Goal: Transaction & Acquisition: Purchase product/service

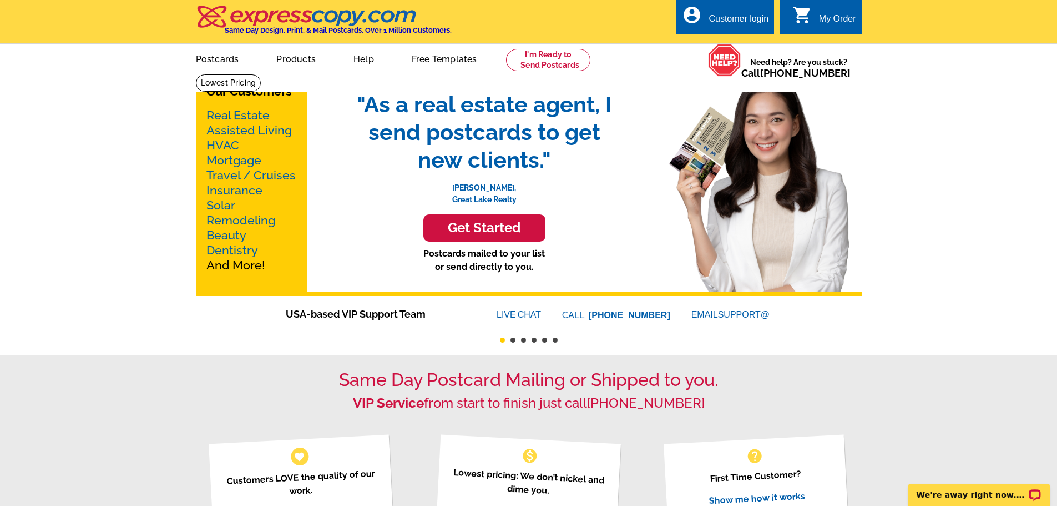
click at [224, 162] on link "Mortgage" at bounding box center [233, 160] width 55 height 14
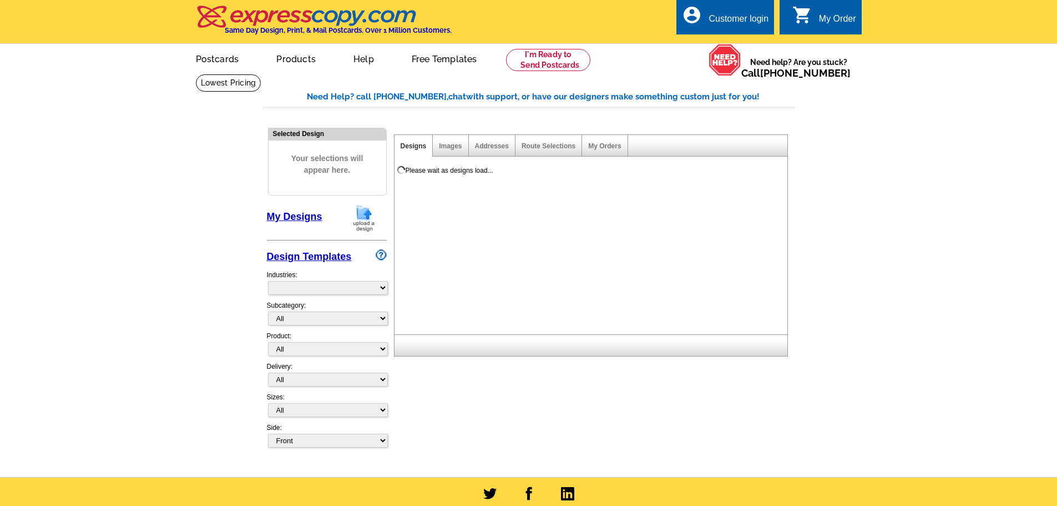
select select "774"
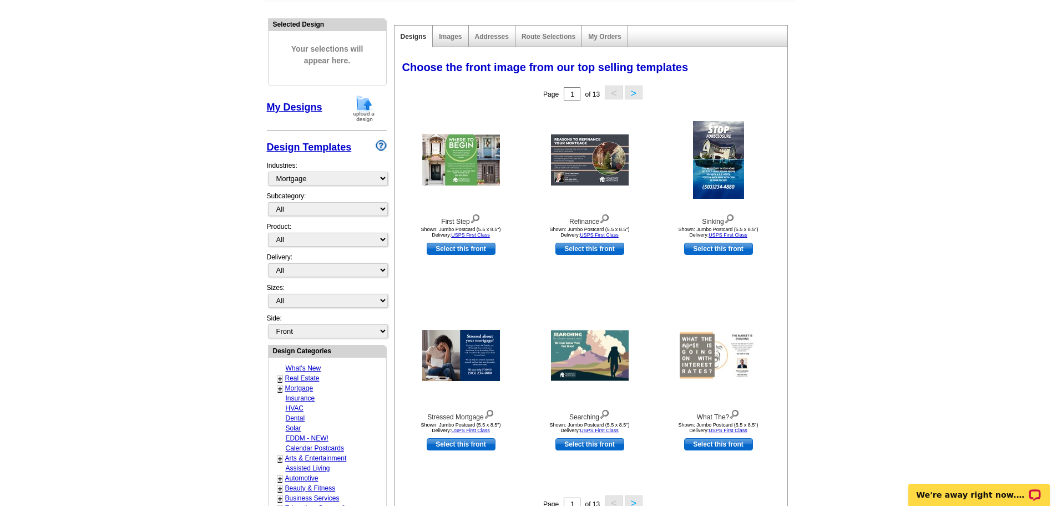
scroll to position [111, 0]
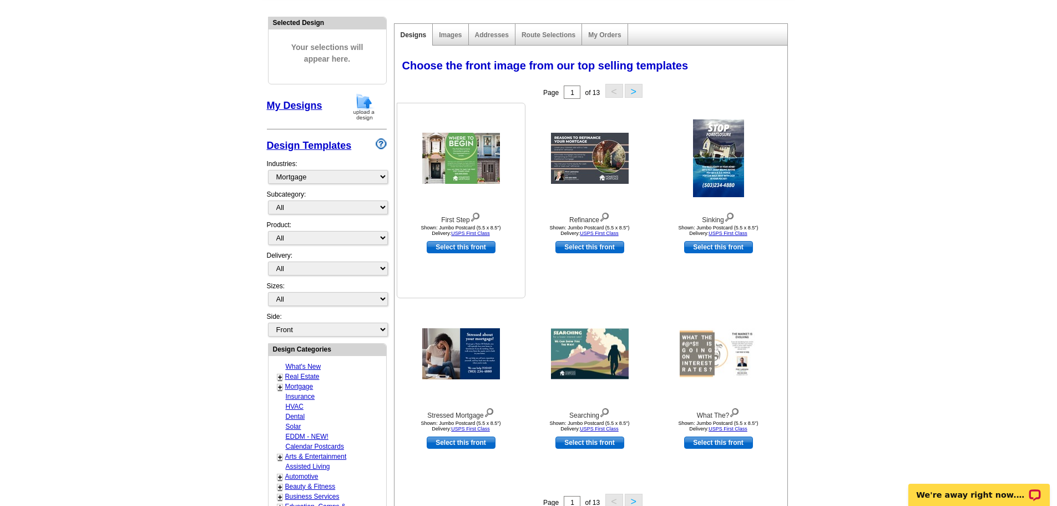
click at [469, 150] on img at bounding box center [461, 158] width 78 height 51
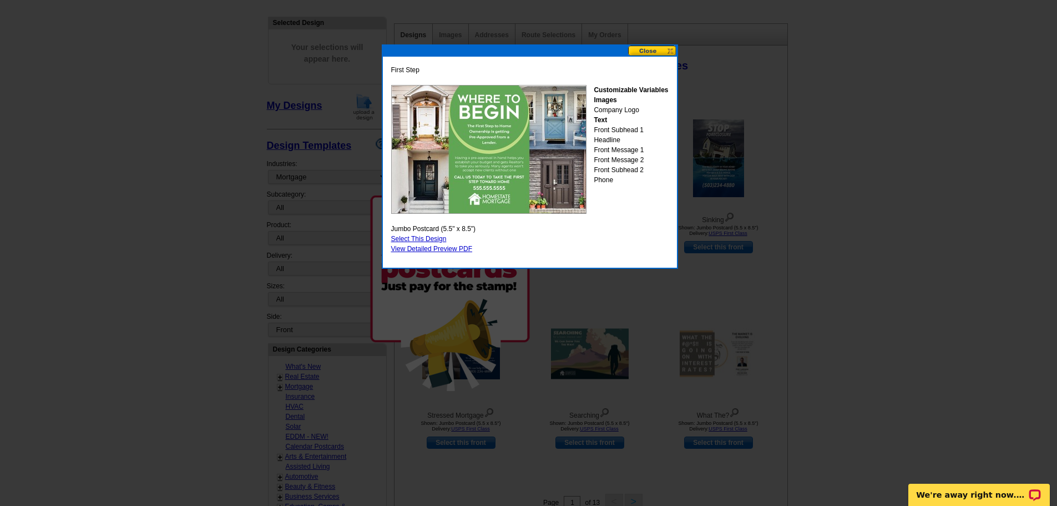
click at [933, 255] on div at bounding box center [528, 197] width 1057 height 617
click at [661, 51] on button at bounding box center [652, 51] width 49 height 11
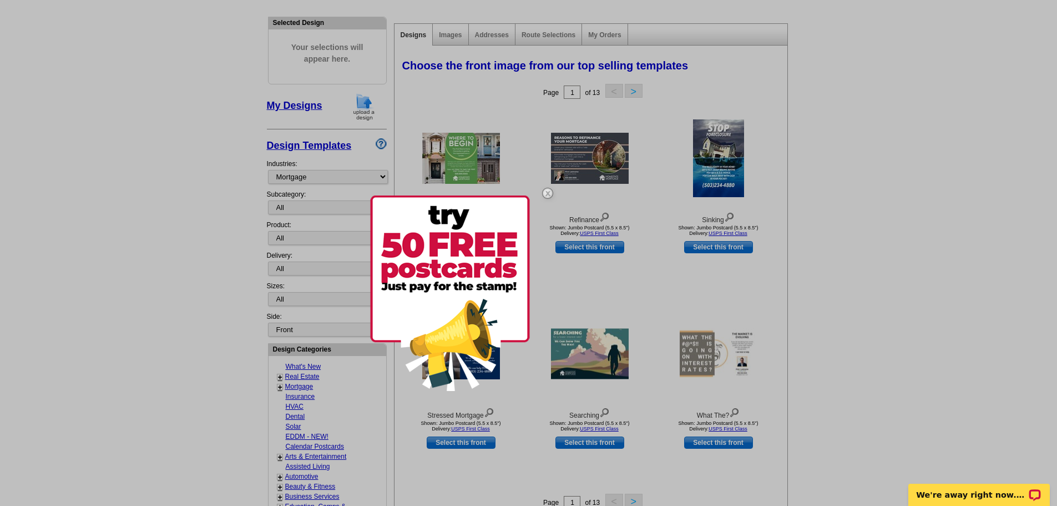
click at [548, 190] on img at bounding box center [548, 193] width 32 height 32
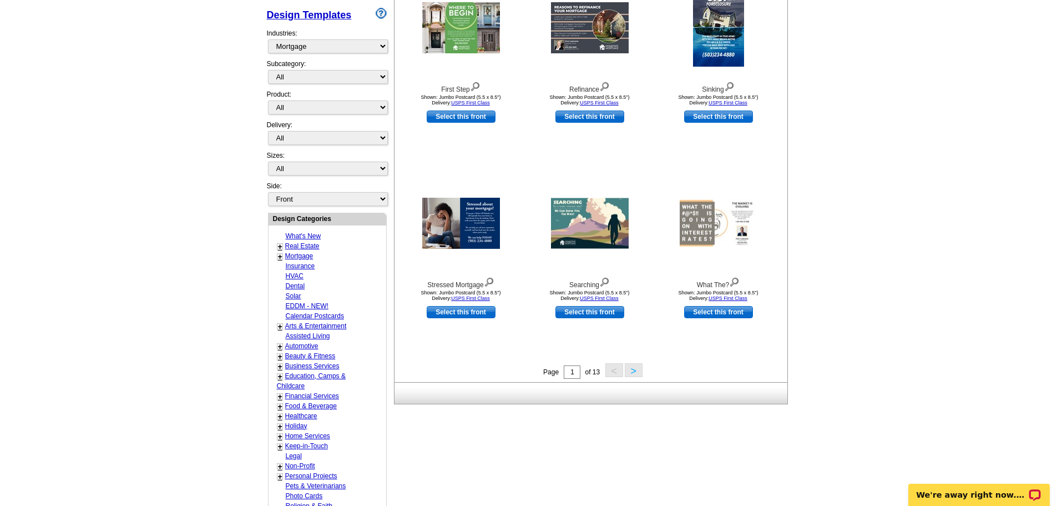
scroll to position [222, 0]
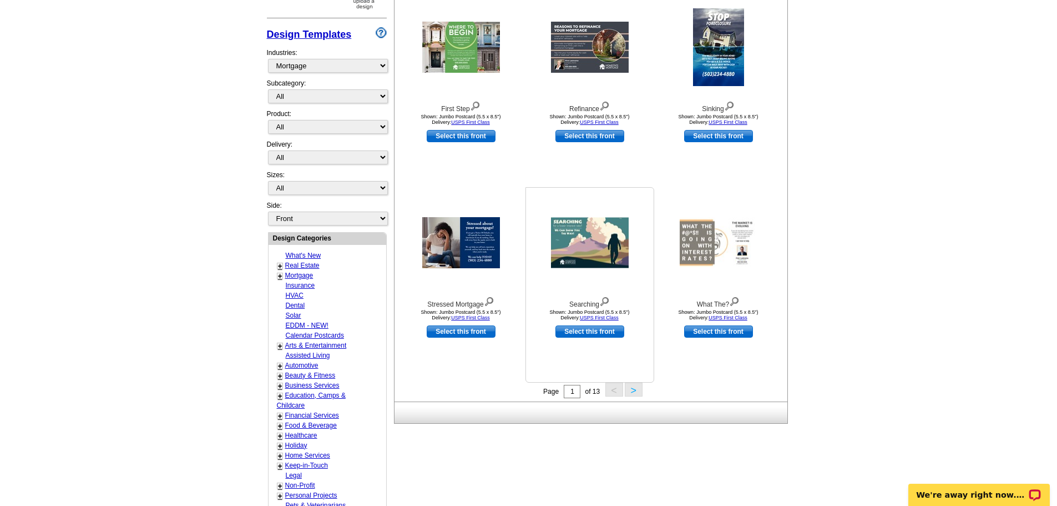
click at [593, 265] on img at bounding box center [590, 243] width 78 height 51
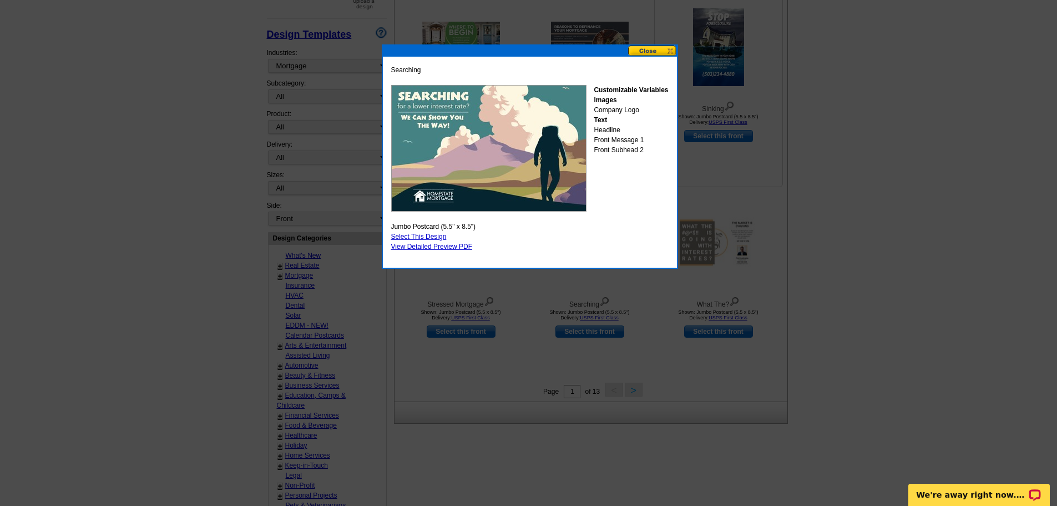
click at [658, 51] on button at bounding box center [652, 51] width 49 height 11
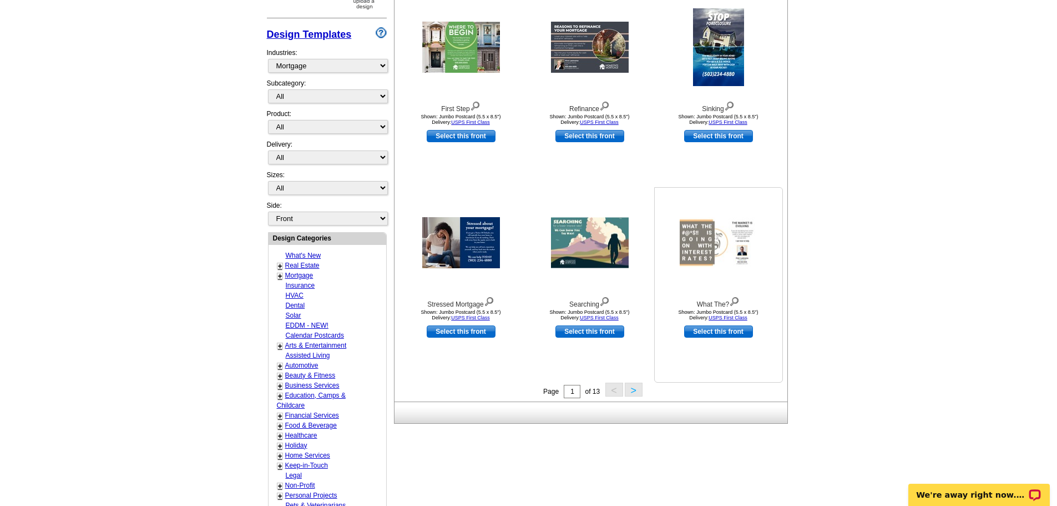
click at [701, 253] on img at bounding box center [719, 243] width 78 height 51
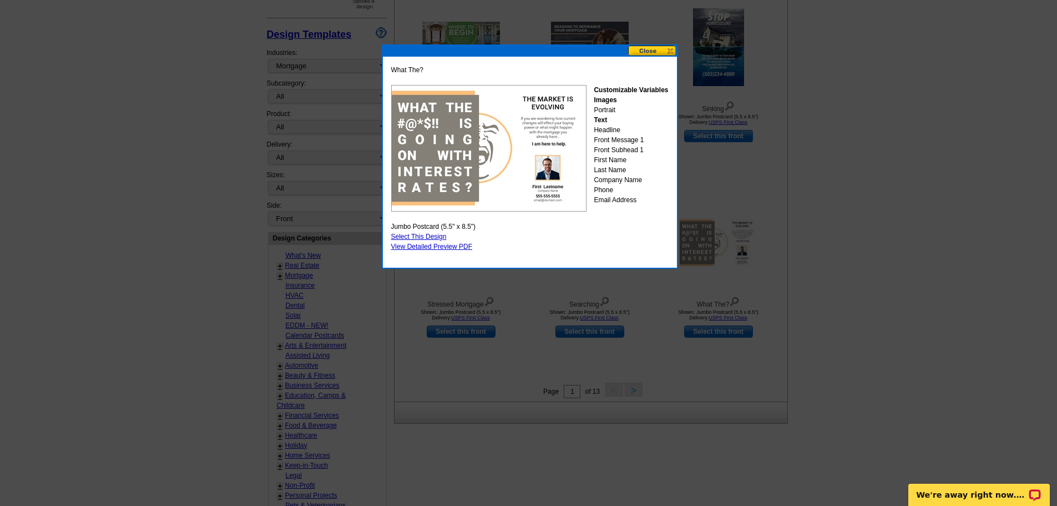
click at [648, 51] on button at bounding box center [652, 51] width 49 height 11
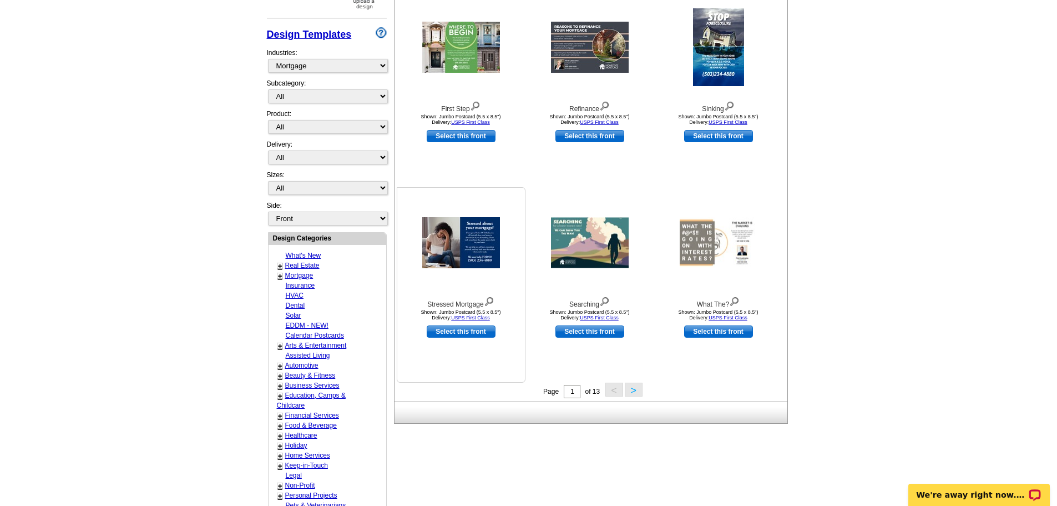
click at [457, 256] on img at bounding box center [461, 242] width 78 height 51
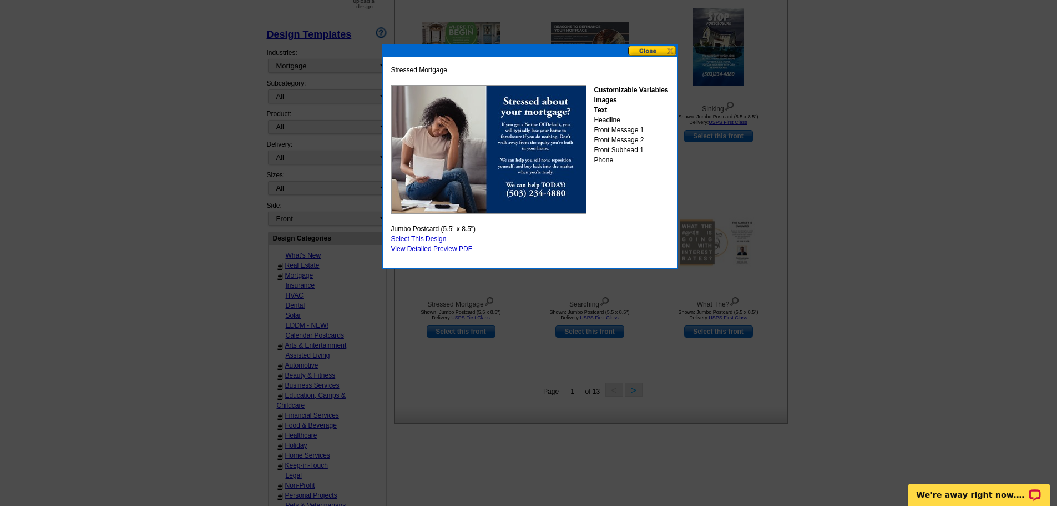
click at [652, 51] on button at bounding box center [652, 51] width 49 height 11
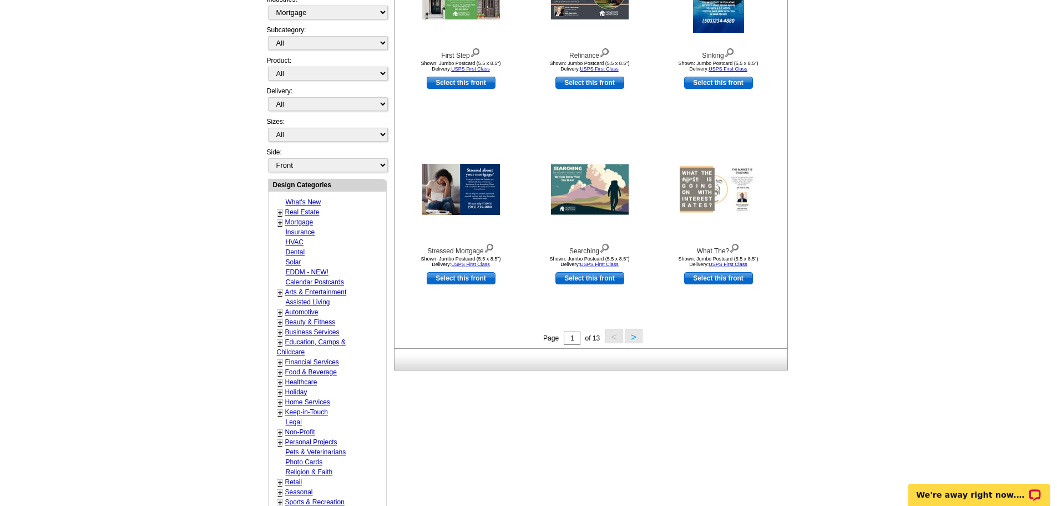
scroll to position [333, 0]
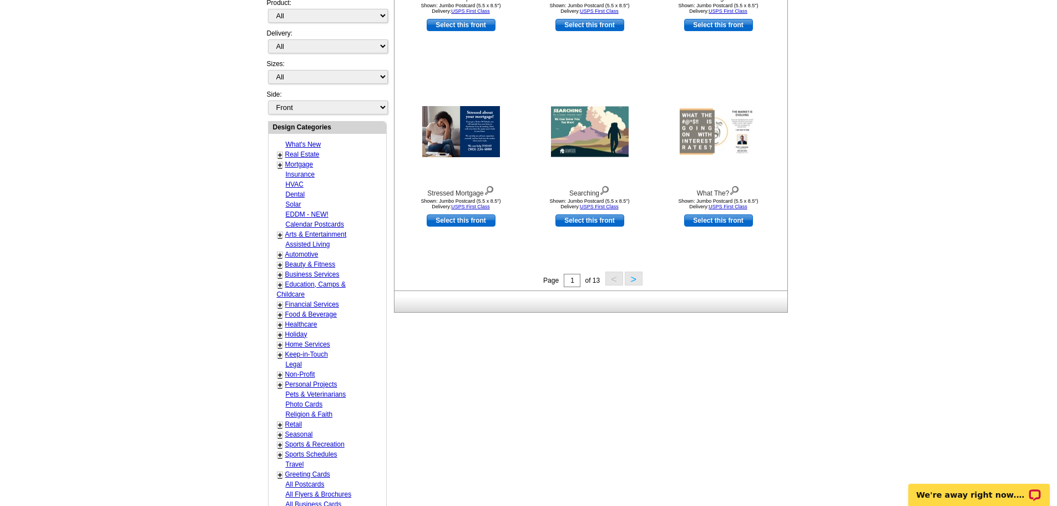
click at [629, 277] on button ">" at bounding box center [634, 278] width 18 height 14
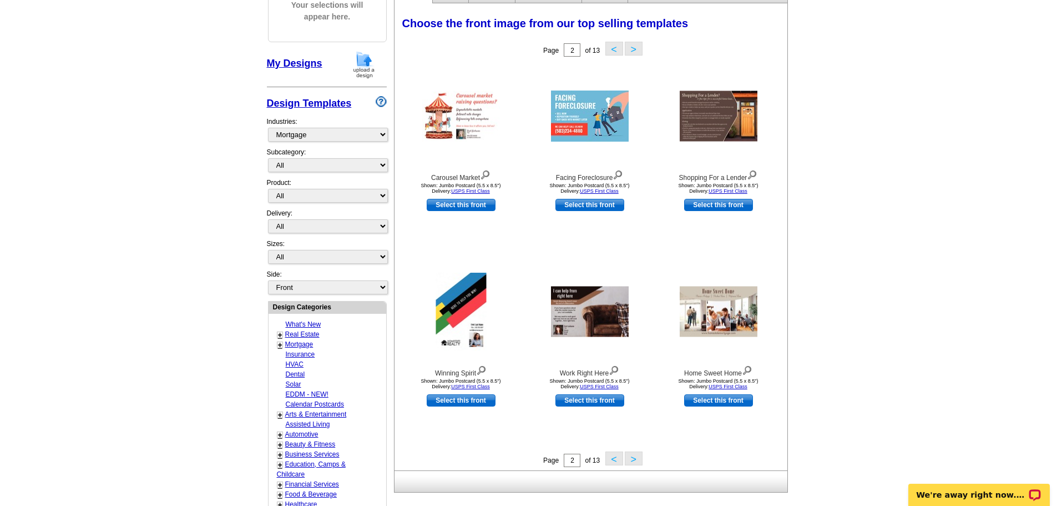
scroll to position [278, 0]
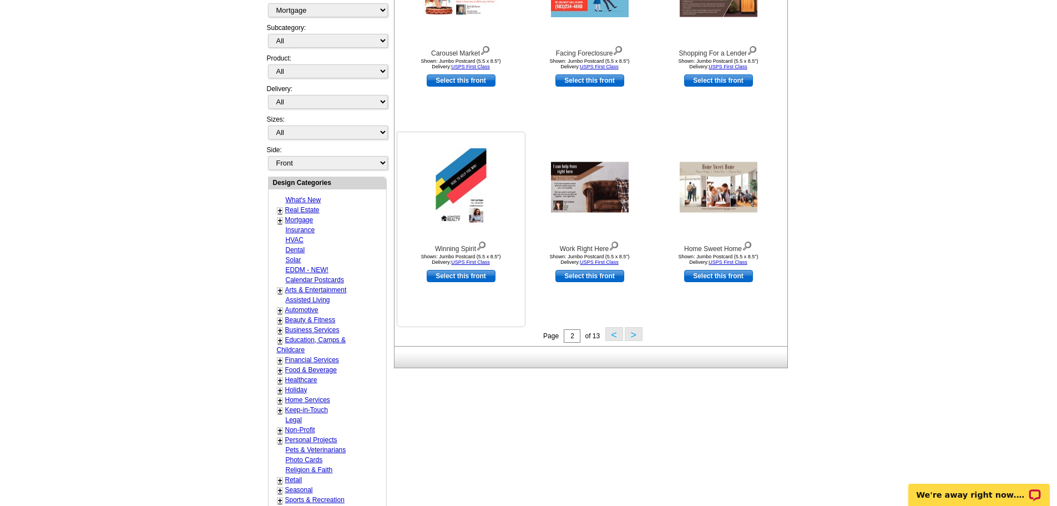
click at [483, 184] on img at bounding box center [461, 187] width 51 height 78
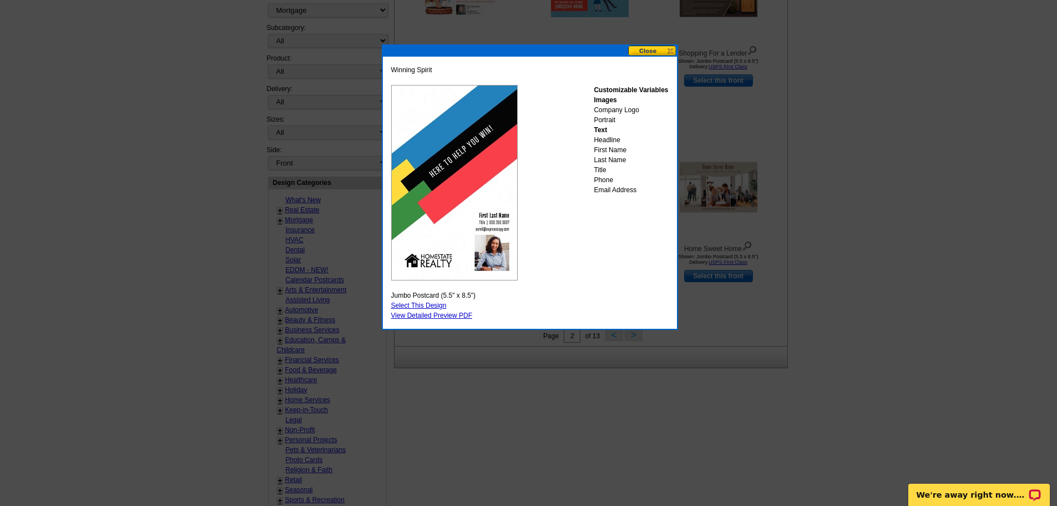
click at [647, 45] on div "Winning Spirit Customizable Variables Images Company Logo Portrait Text Headlin…" at bounding box center [530, 186] width 296 height 285
click at [662, 54] on button at bounding box center [652, 51] width 49 height 11
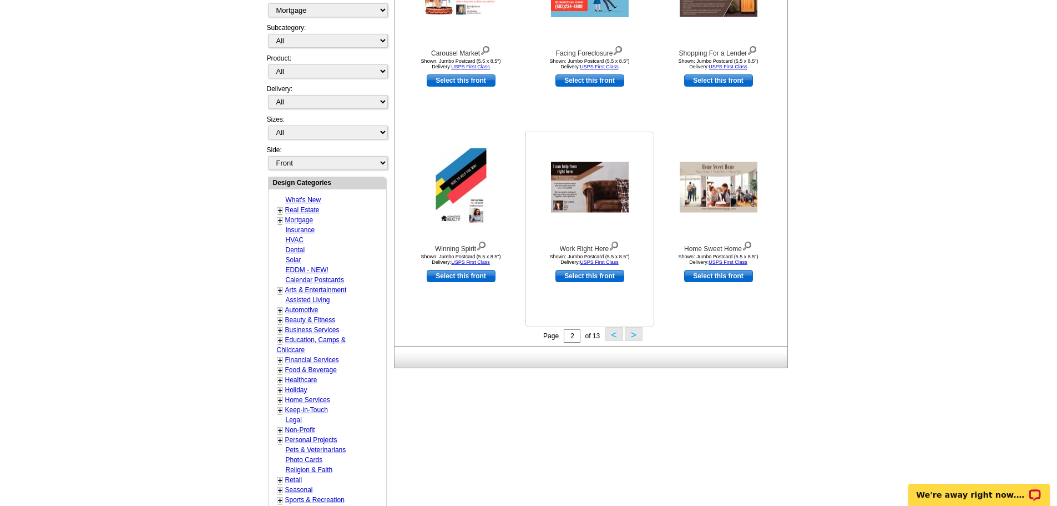
click at [616, 180] on img at bounding box center [590, 187] width 78 height 51
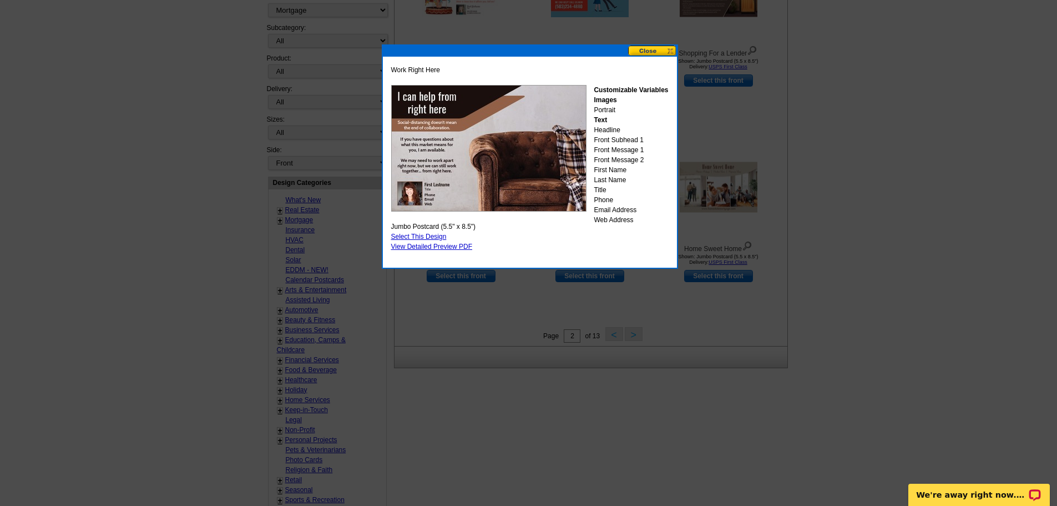
click at [646, 51] on button at bounding box center [652, 51] width 49 height 11
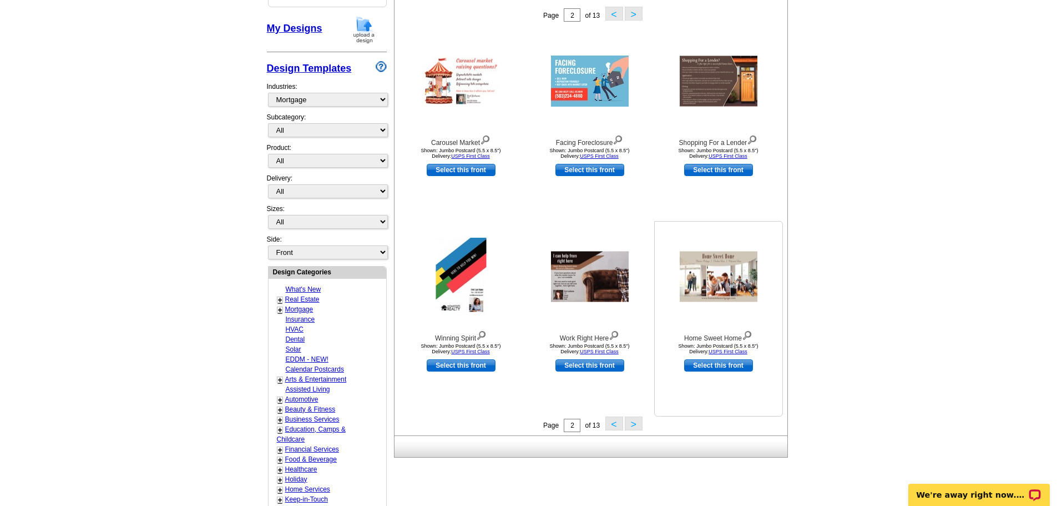
scroll to position [167, 0]
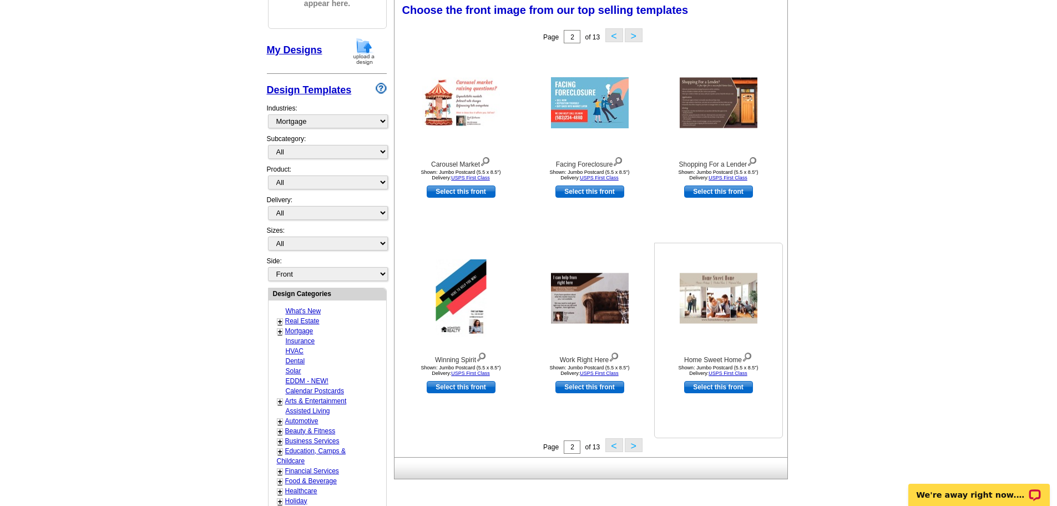
click at [702, 304] on img at bounding box center [719, 298] width 78 height 51
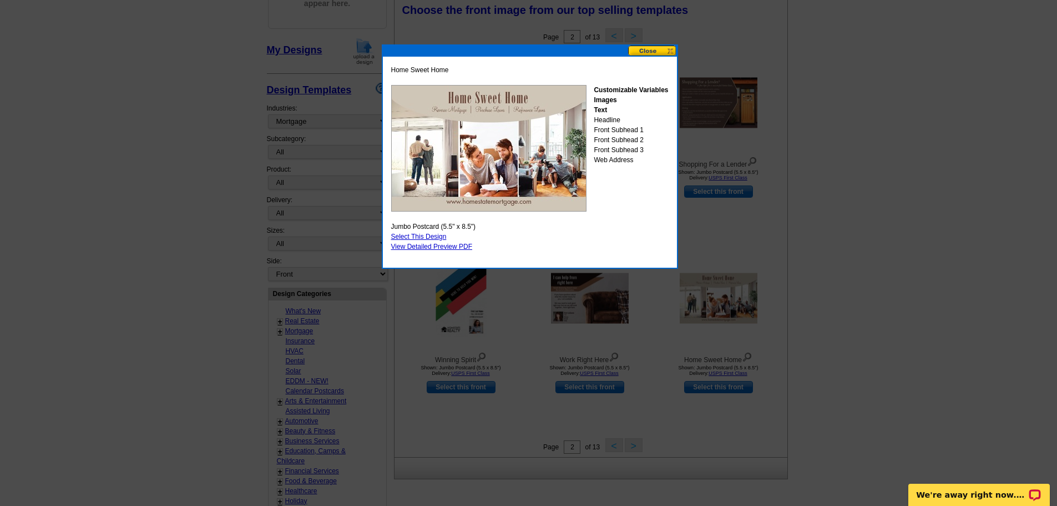
click at [639, 54] on button at bounding box center [652, 51] width 49 height 11
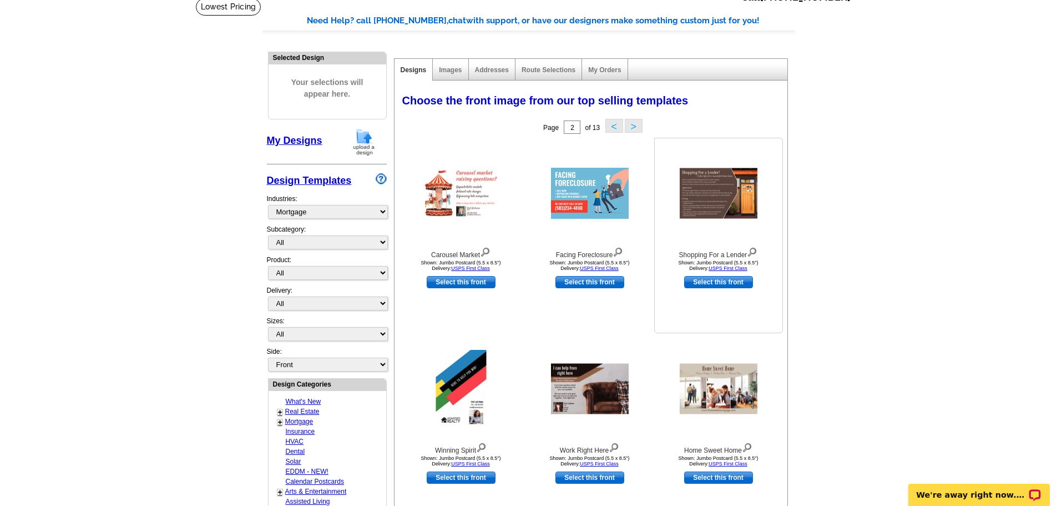
scroll to position [56, 0]
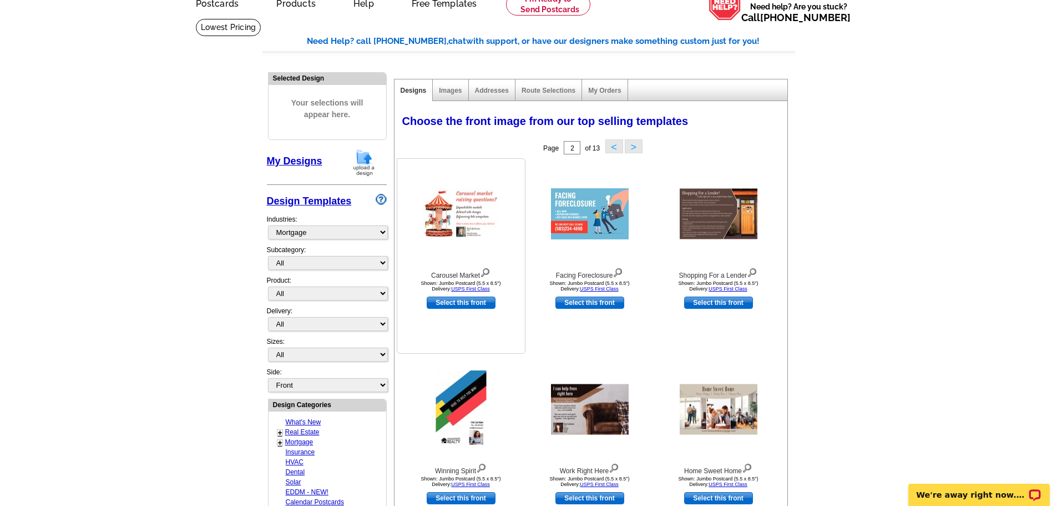
click at [485, 221] on img at bounding box center [461, 214] width 78 height 51
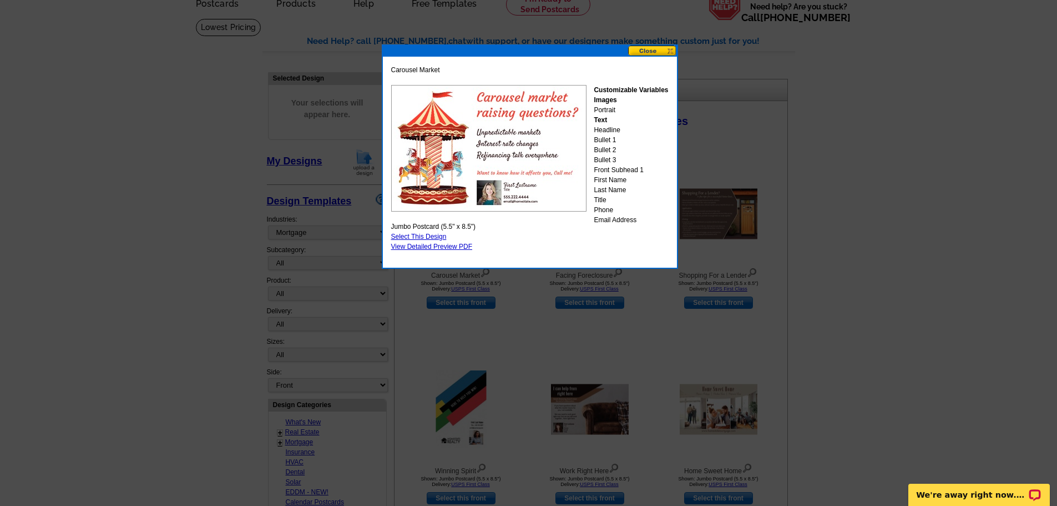
click at [649, 47] on button at bounding box center [652, 51] width 49 height 11
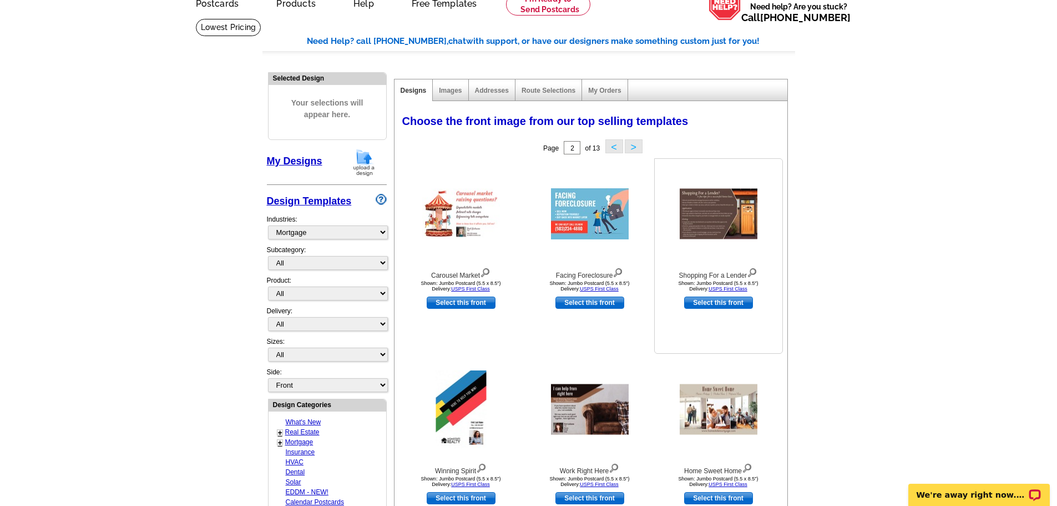
click at [720, 220] on img at bounding box center [719, 214] width 78 height 51
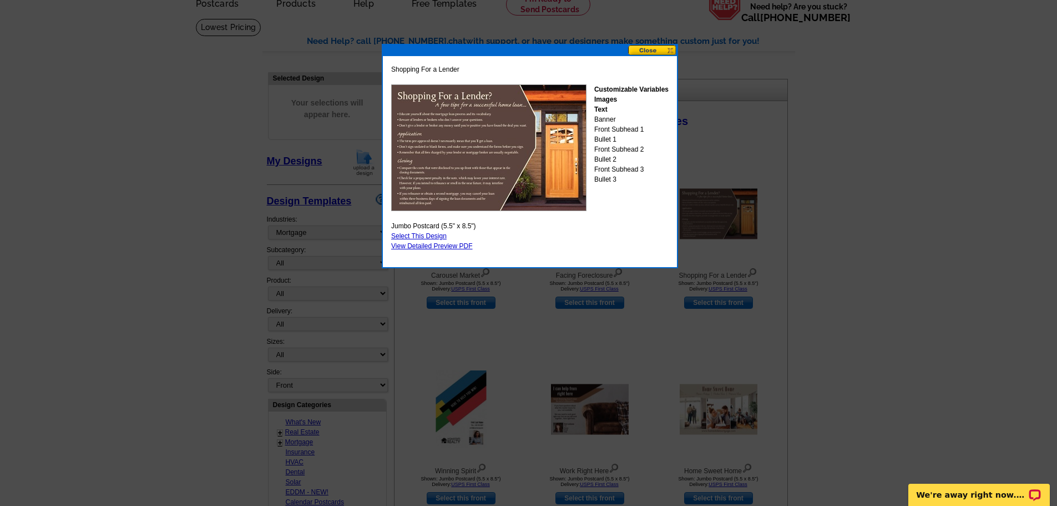
click at [650, 49] on button at bounding box center [652, 50] width 49 height 11
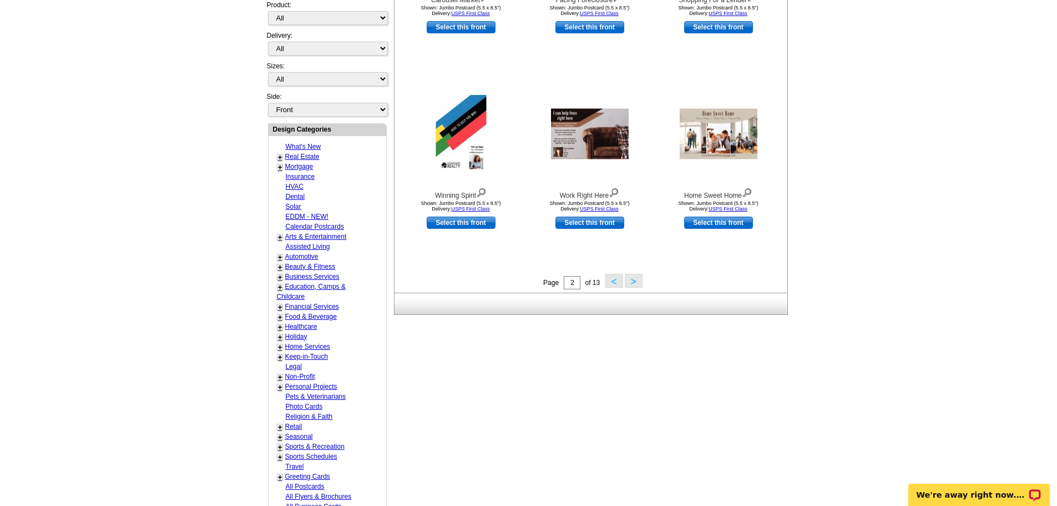
scroll to position [333, 0]
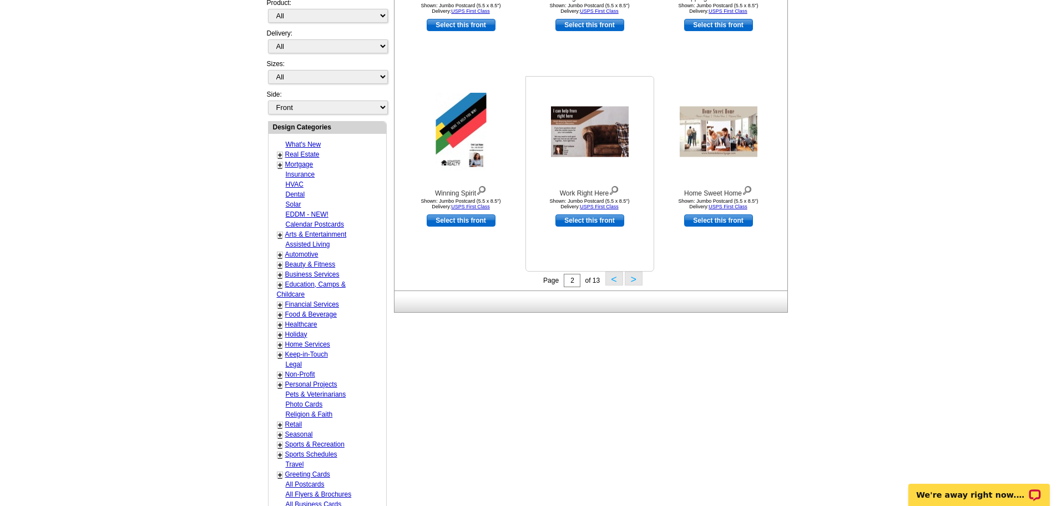
drag, startPoint x: 612, startPoint y: 276, endPoint x: 641, endPoint y: 268, distance: 30.4
click at [641, 268] on div "Choose the front image from our top selling templates Select one of the templat…" at bounding box center [593, 60] width 397 height 460
click at [635, 284] on button ">" at bounding box center [634, 278] width 18 height 14
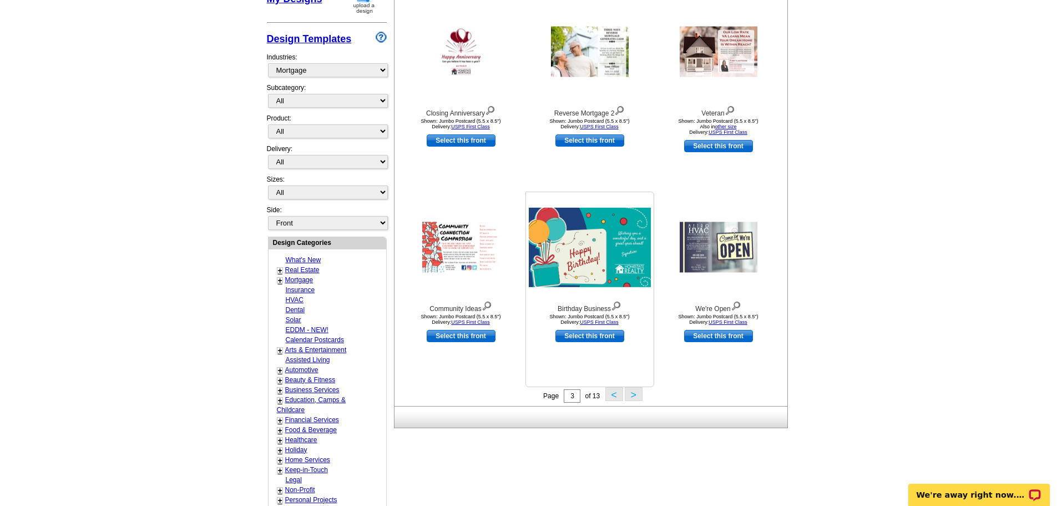
scroll to position [222, 0]
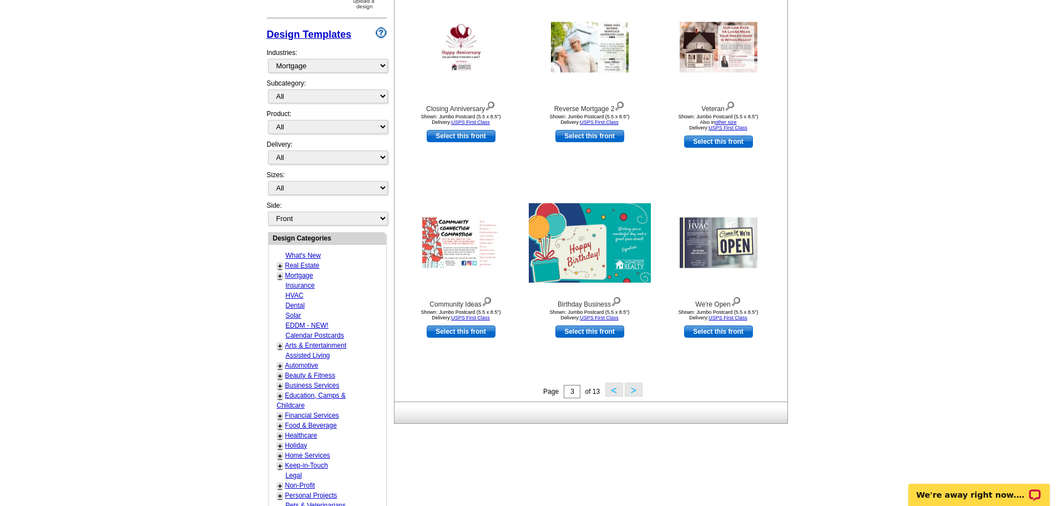
click at [637, 394] on button ">" at bounding box center [634, 389] width 18 height 14
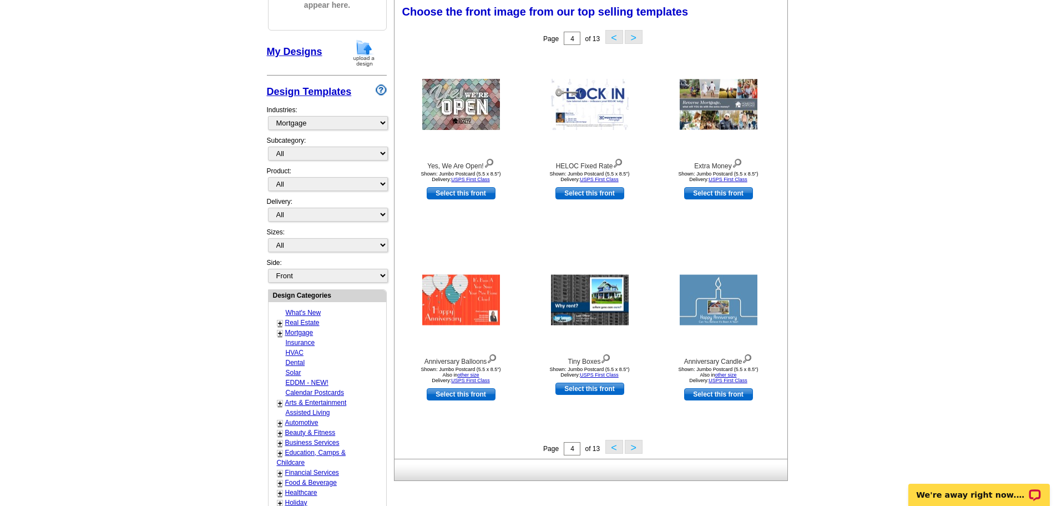
scroll to position [164, 0]
click at [621, 117] on img at bounding box center [590, 104] width 78 height 51
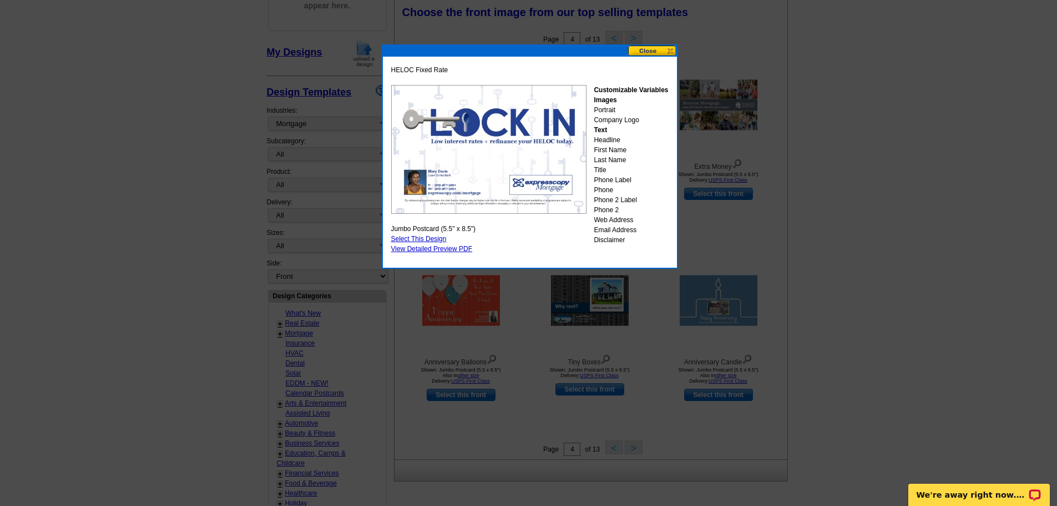
click at [658, 47] on button at bounding box center [652, 51] width 49 height 11
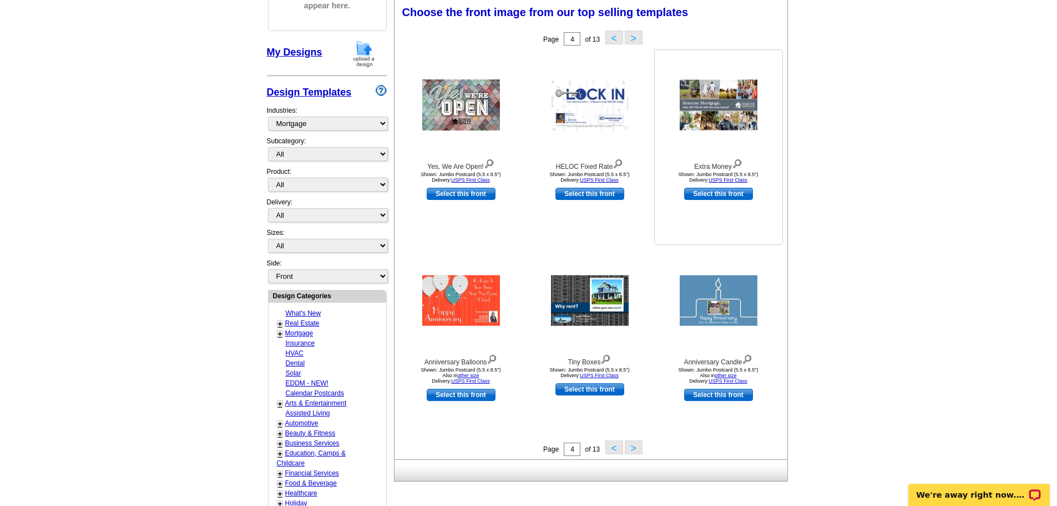
click at [719, 110] on img at bounding box center [719, 105] width 78 height 51
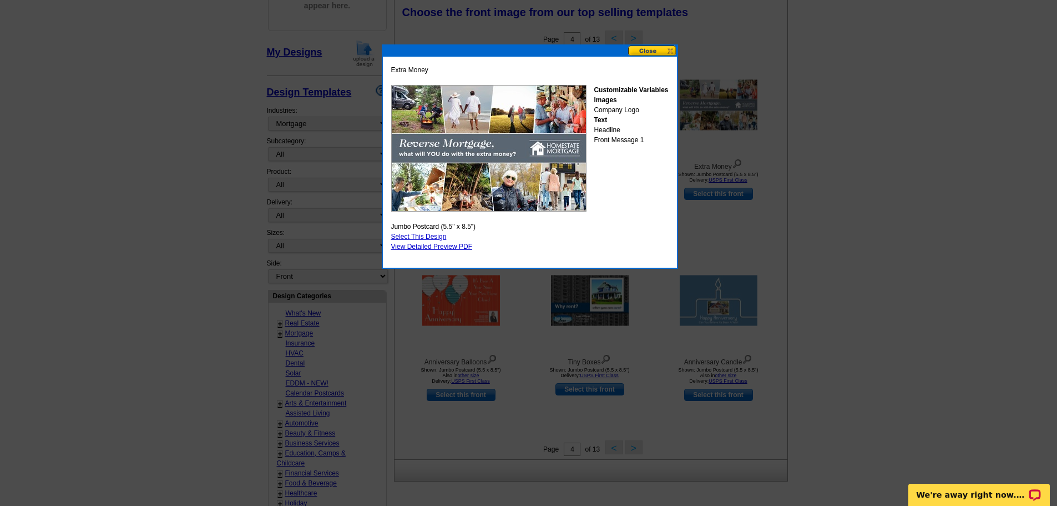
click at [664, 49] on button at bounding box center [652, 51] width 49 height 11
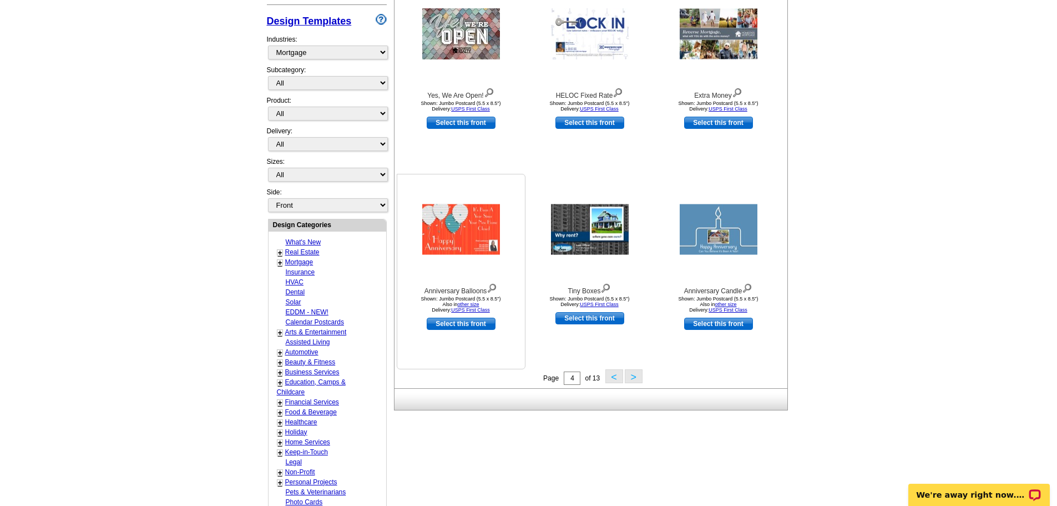
scroll to position [275, 0]
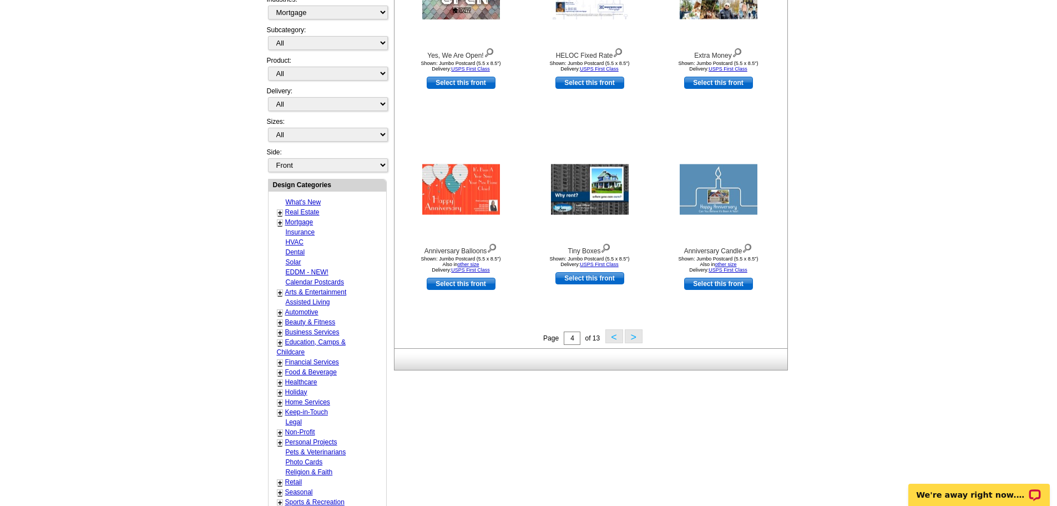
click at [636, 340] on button ">" at bounding box center [634, 336] width 18 height 14
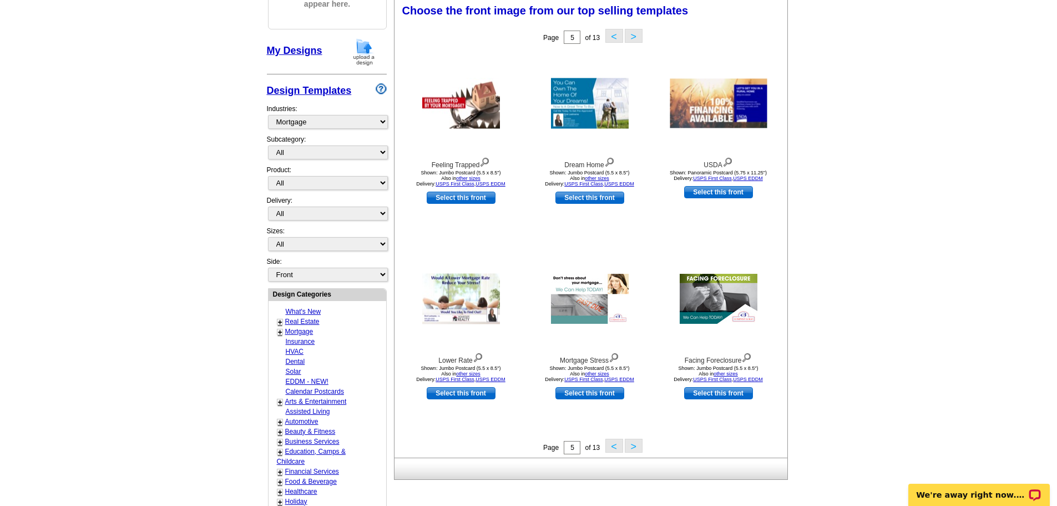
scroll to position [164, 0]
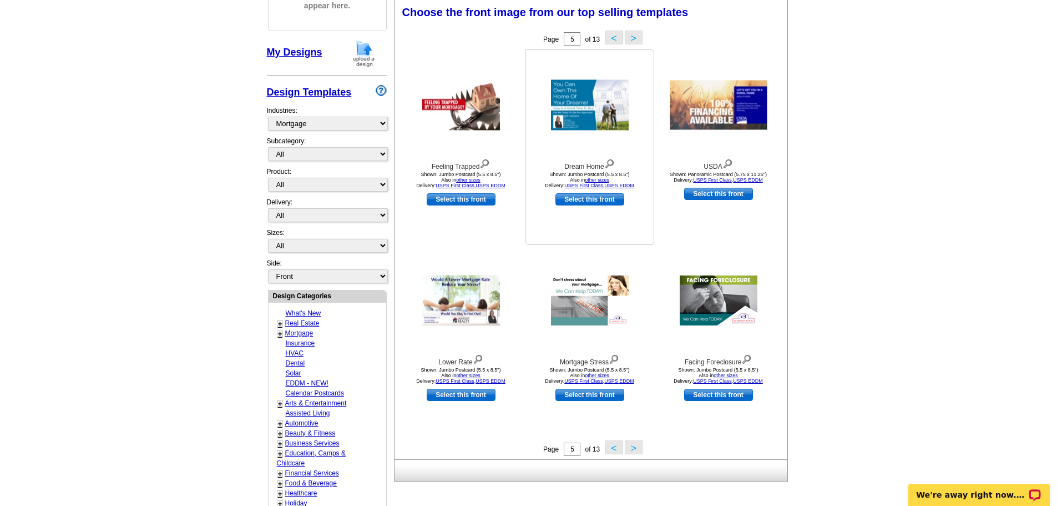
click at [608, 130] on img at bounding box center [590, 105] width 78 height 51
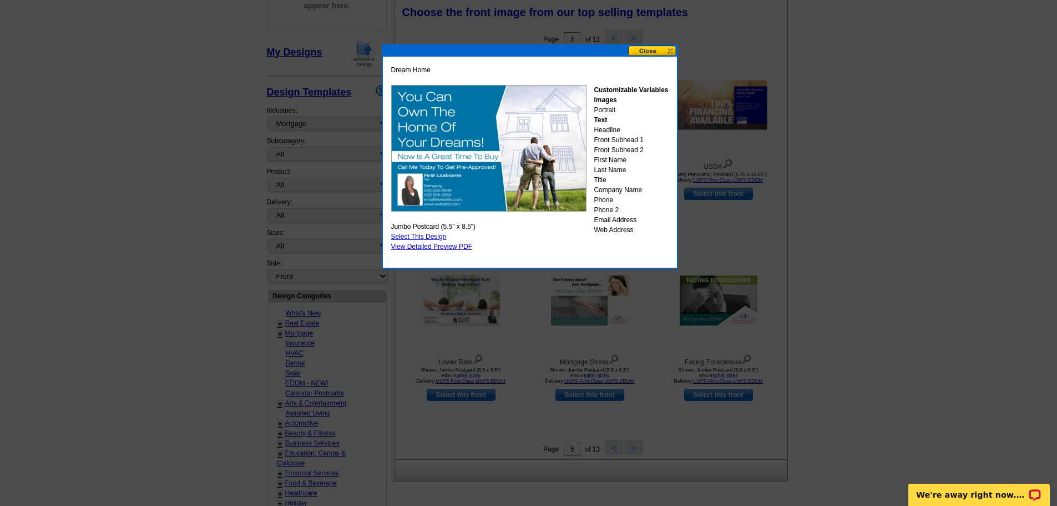
click at [662, 51] on button at bounding box center [652, 51] width 49 height 11
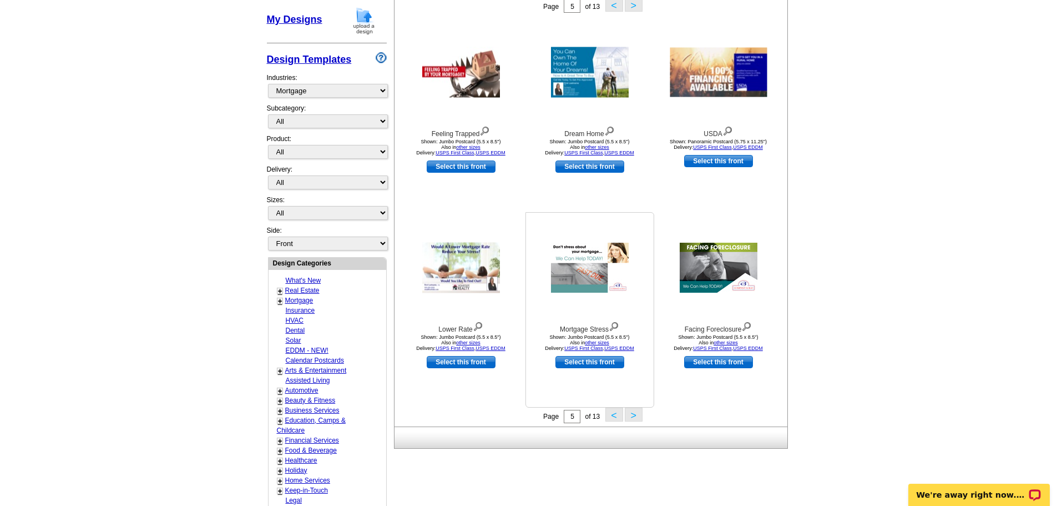
scroll to position [331, 0]
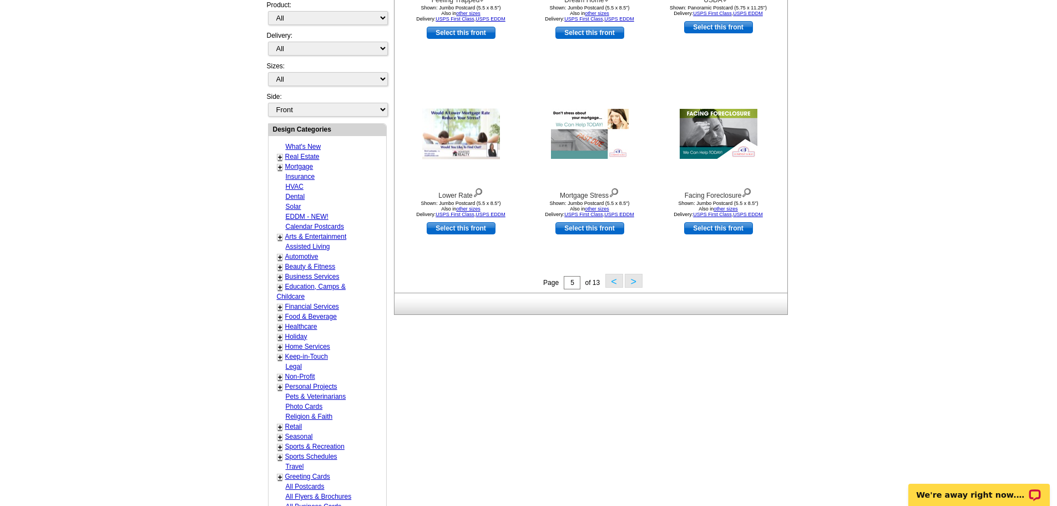
click at [639, 285] on button ">" at bounding box center [634, 281] width 18 height 14
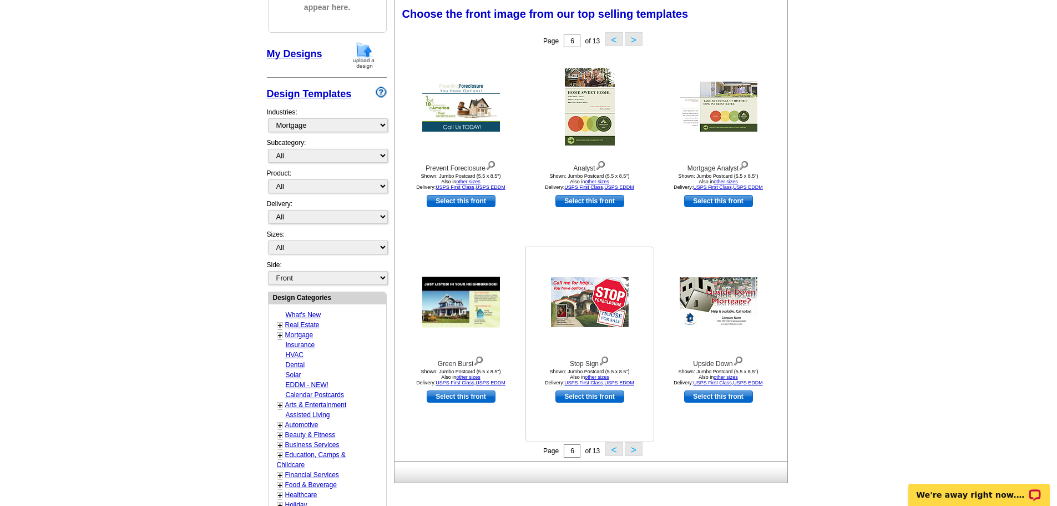
scroll to position [164, 0]
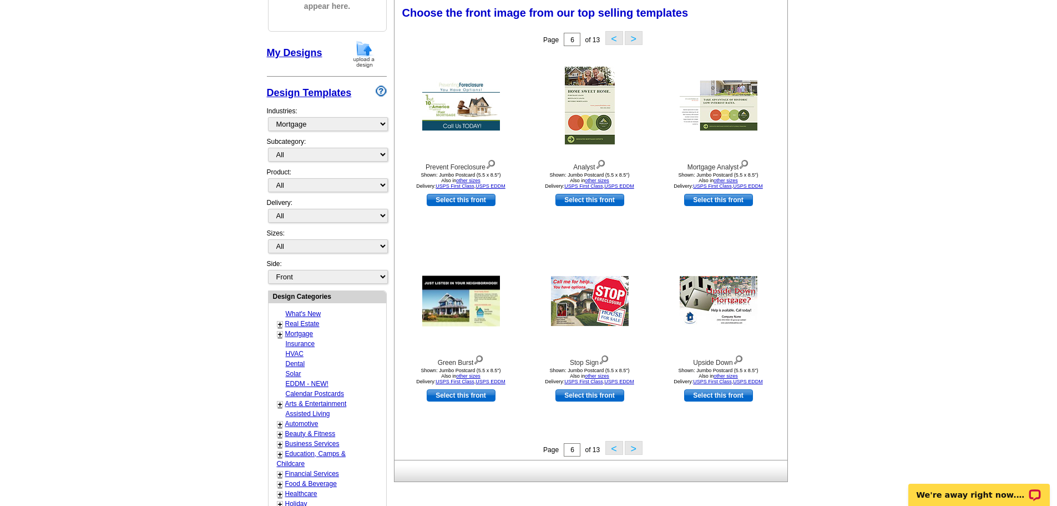
click at [869, 130] on main "Need Help? call 800-260-5887, chat with support, or have our designers make som…" at bounding box center [528, 322] width 1057 height 825
click at [616, 99] on div at bounding box center [590, 106] width 122 height 100
click at [463, 311] on img at bounding box center [461, 301] width 78 height 51
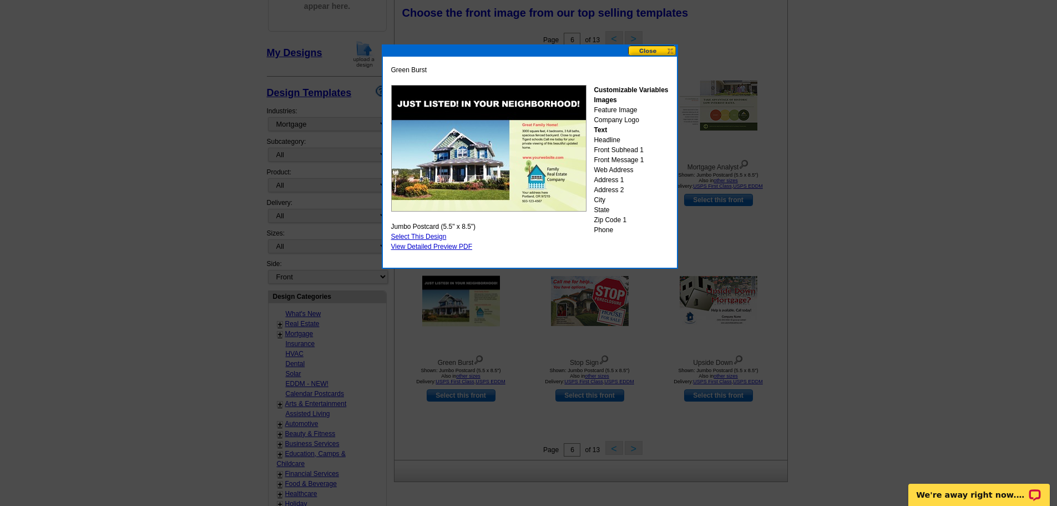
click at [882, 167] on div at bounding box center [528, 170] width 1057 height 669
click at [658, 51] on button at bounding box center [652, 51] width 49 height 11
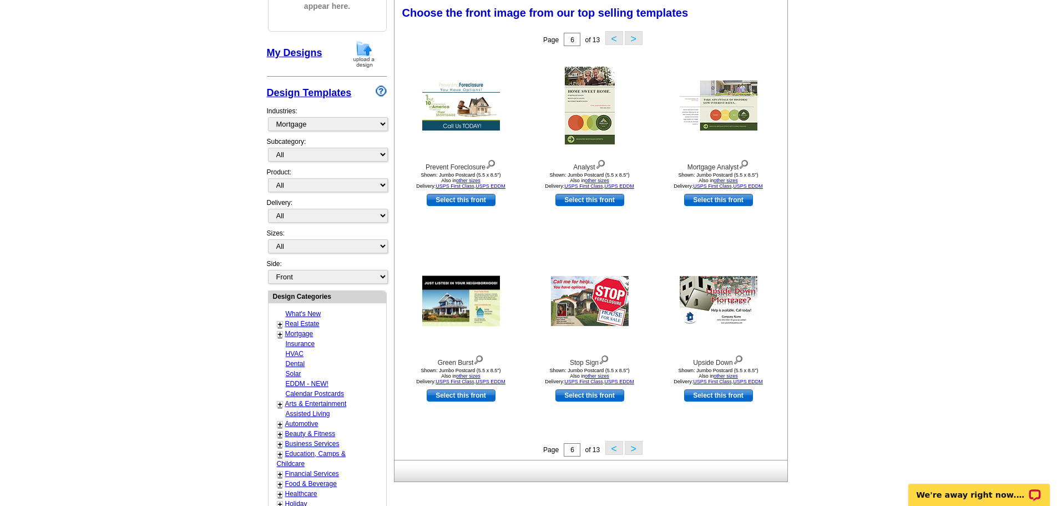
click at [634, 452] on button ">" at bounding box center [634, 448] width 18 height 14
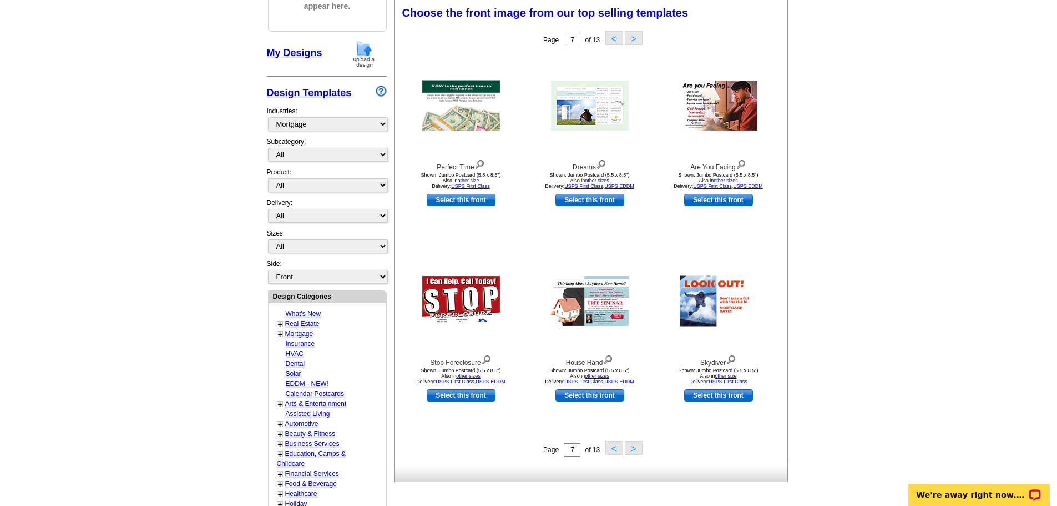
click at [904, 167] on main "Need Help? call 800-260-5887, chat with support, or have our designers make som…" at bounding box center [528, 322] width 1057 height 825
click at [173, 182] on main "Need Help? call 800-260-5887, chat with support, or have our designers make som…" at bounding box center [528, 322] width 1057 height 825
click at [137, 173] on main "Need Help? call 800-260-5887, chat with support, or have our designers make som…" at bounding box center [528, 322] width 1057 height 825
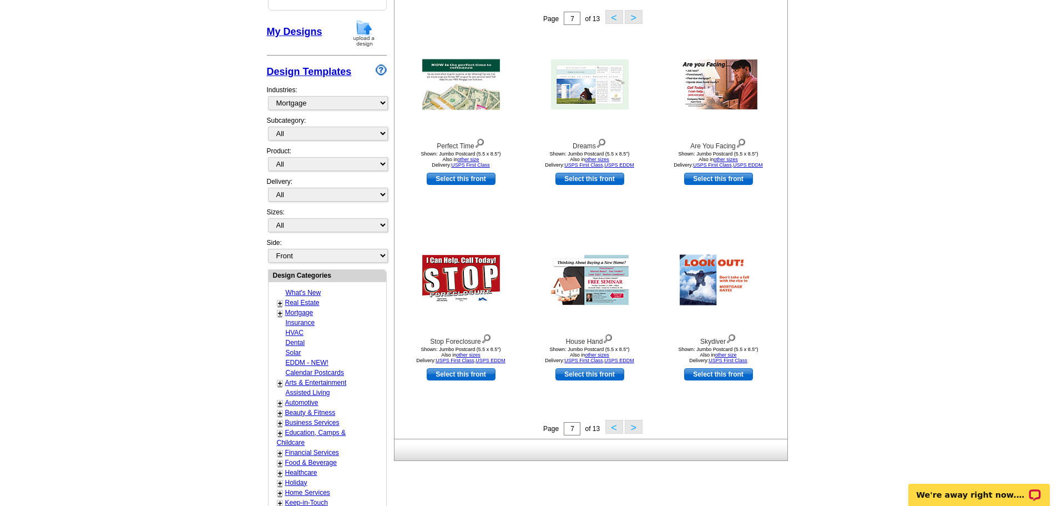
scroll to position [219, 0]
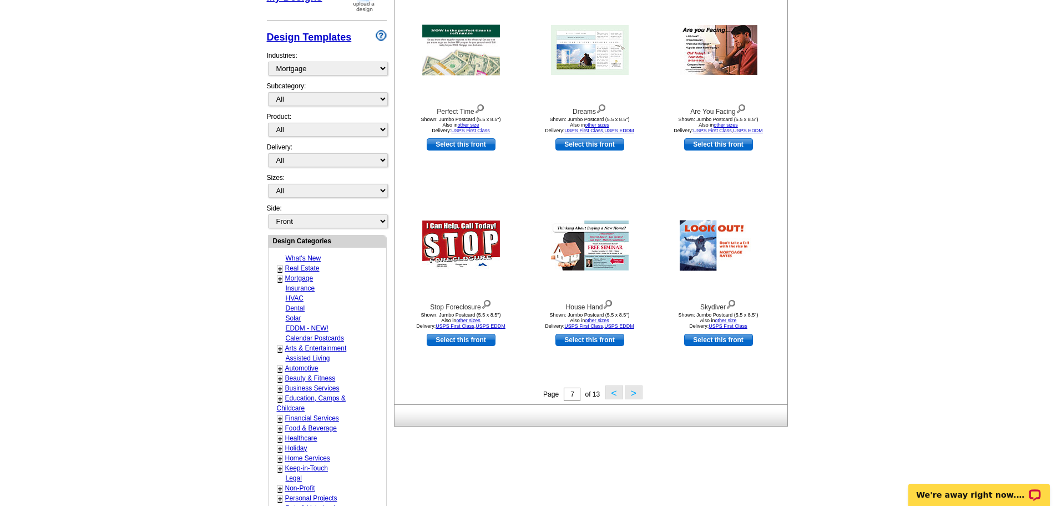
click at [633, 393] on button ">" at bounding box center [634, 392] width 18 height 14
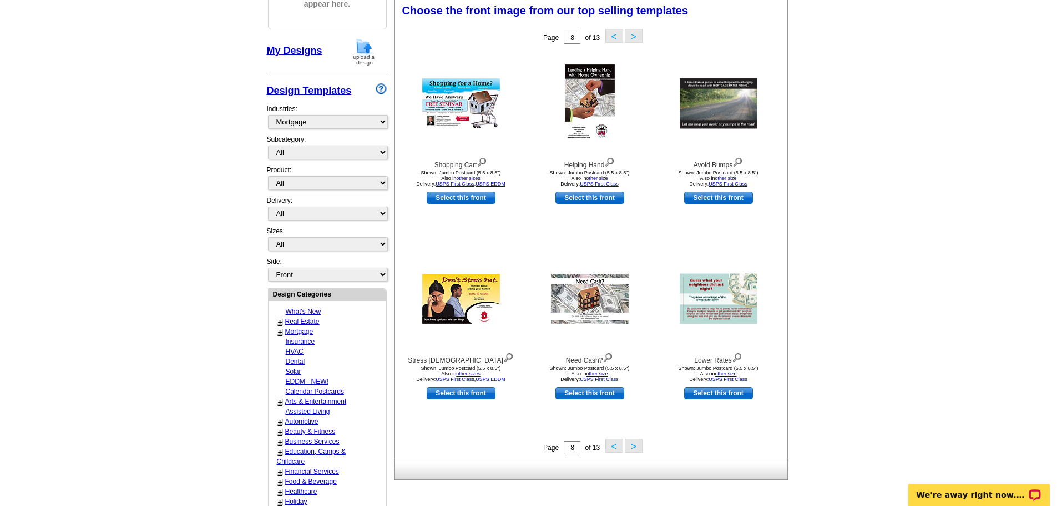
scroll to position [164, 0]
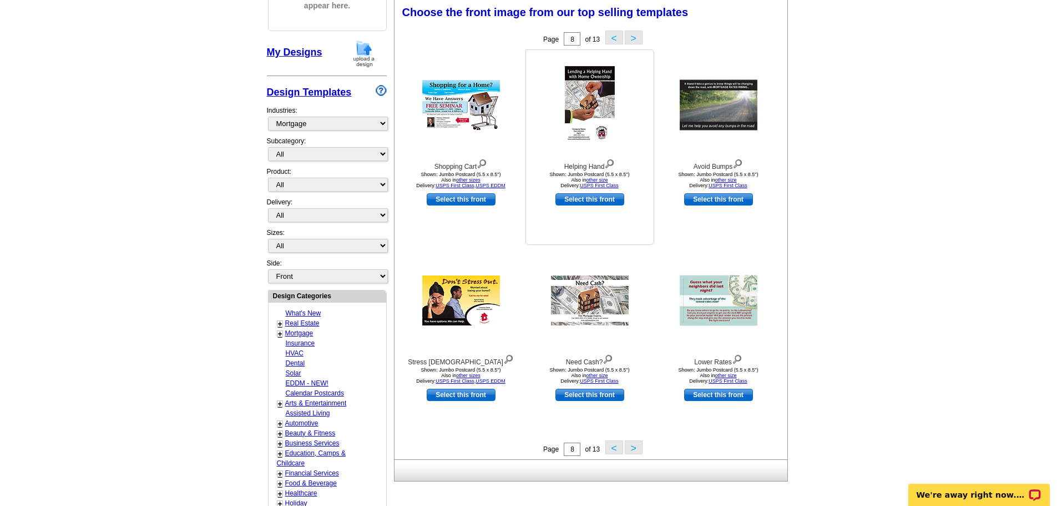
click at [593, 98] on img at bounding box center [590, 105] width 50 height 78
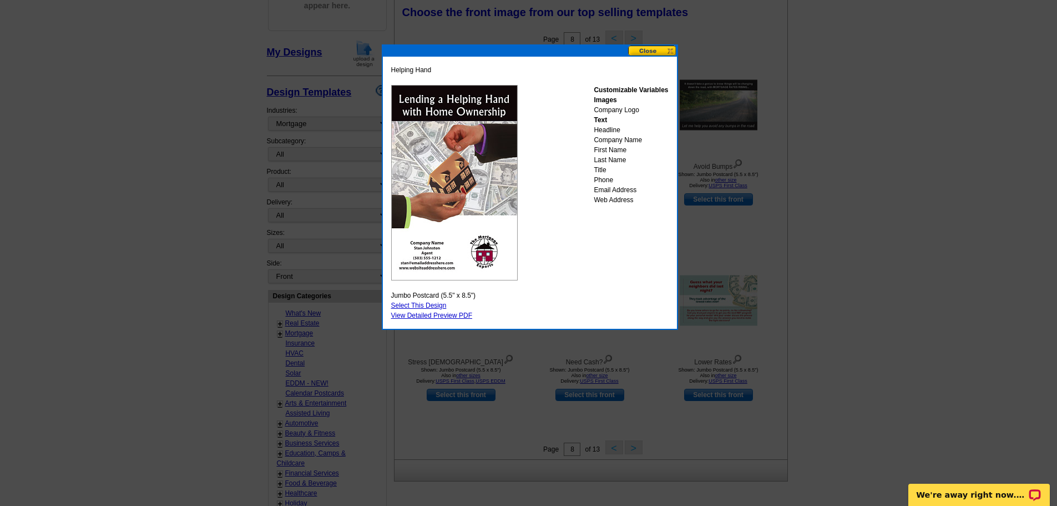
click at [851, 98] on div at bounding box center [528, 171] width 1057 height 670
click at [655, 54] on button at bounding box center [652, 51] width 49 height 11
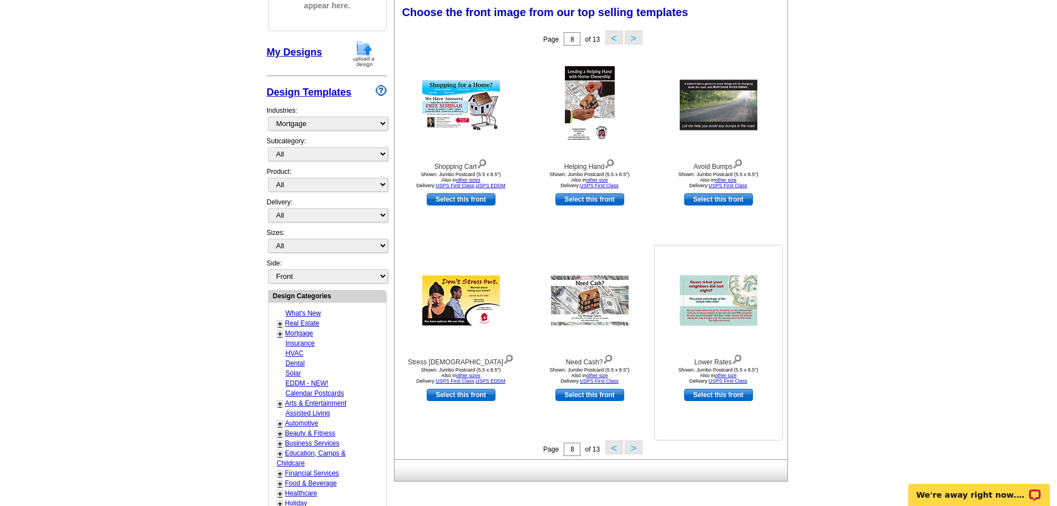
click at [715, 301] on img at bounding box center [719, 300] width 78 height 51
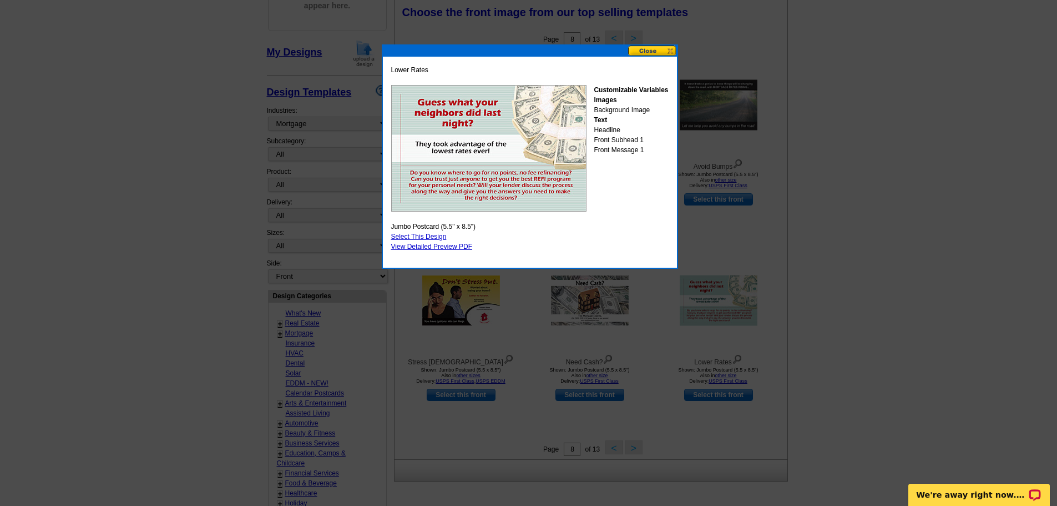
click at [655, 50] on button at bounding box center [652, 51] width 49 height 11
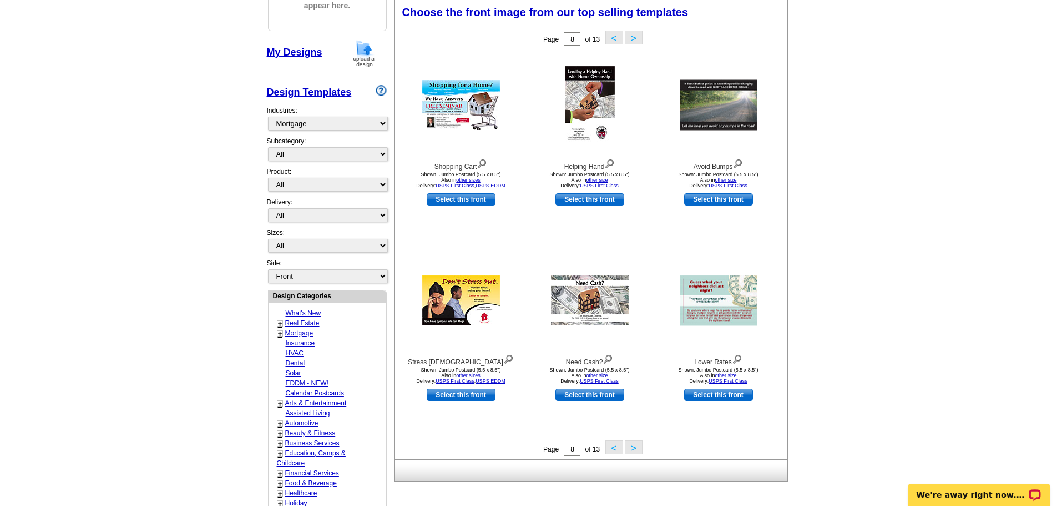
click at [630, 448] on button ">" at bounding box center [634, 447] width 18 height 14
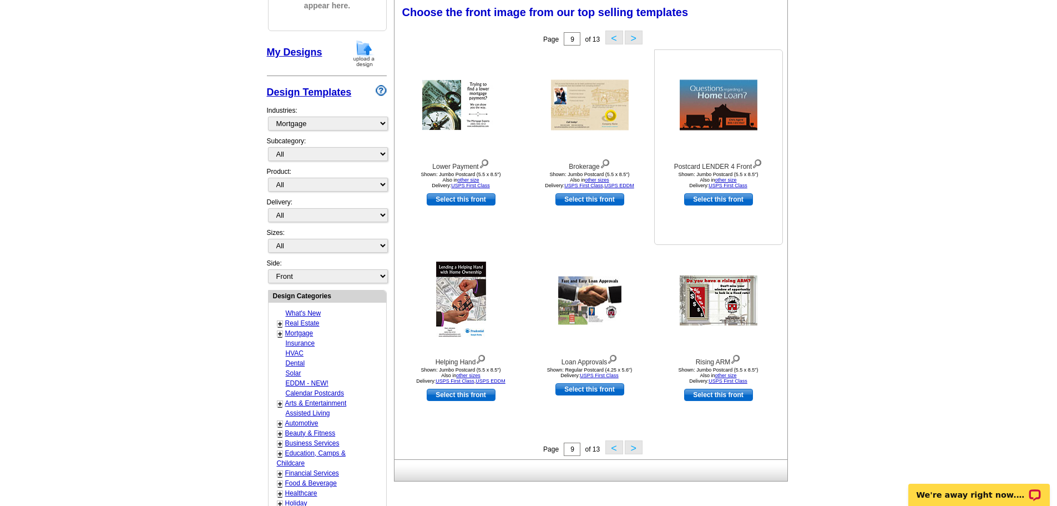
click at [735, 120] on img at bounding box center [719, 105] width 78 height 51
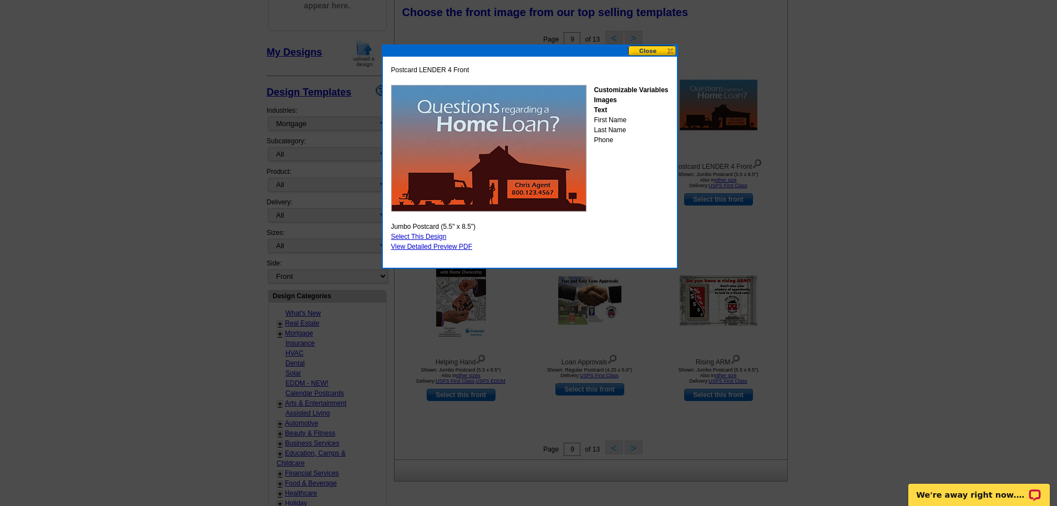
click at [829, 113] on div at bounding box center [528, 171] width 1057 height 670
click at [656, 53] on button at bounding box center [652, 51] width 49 height 11
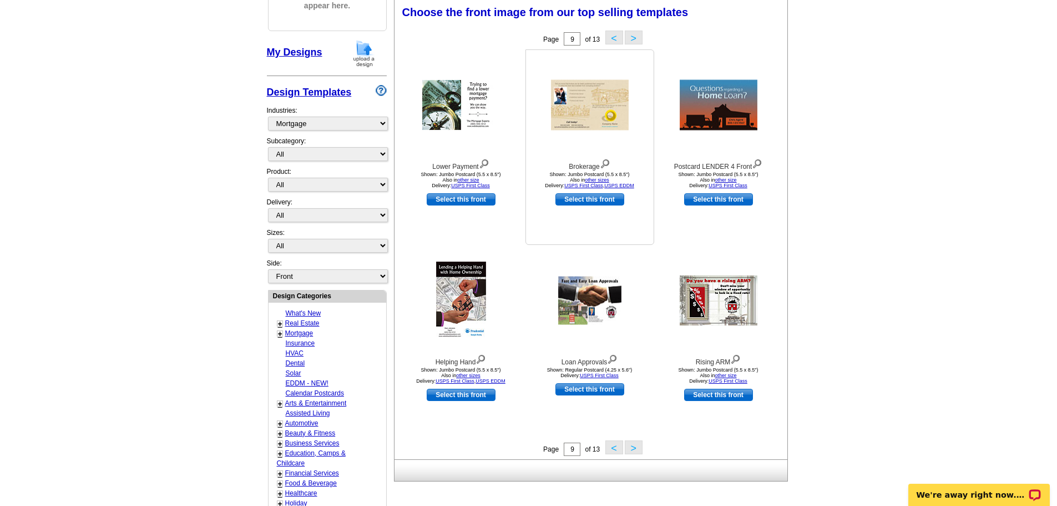
click at [579, 117] on img at bounding box center [590, 105] width 78 height 51
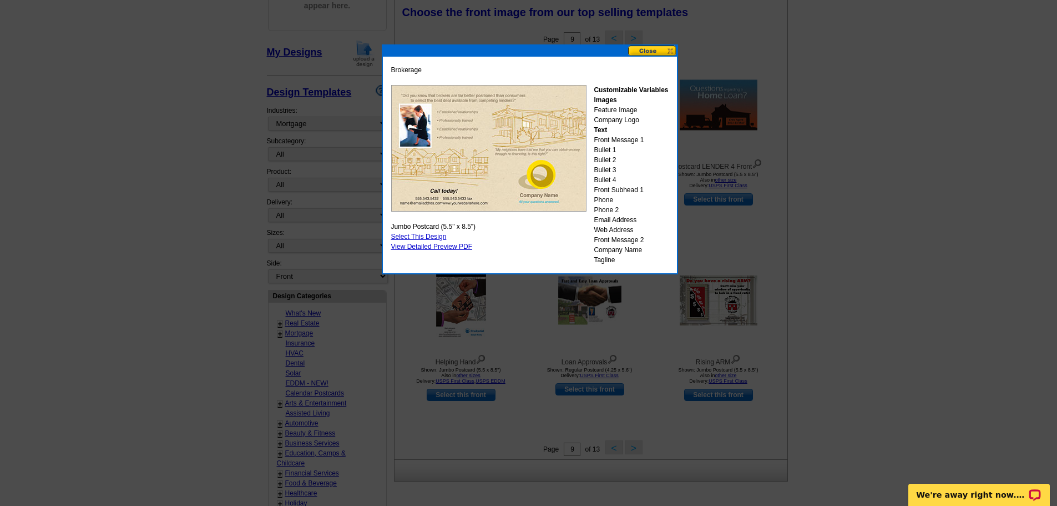
click at [647, 51] on button at bounding box center [652, 51] width 49 height 11
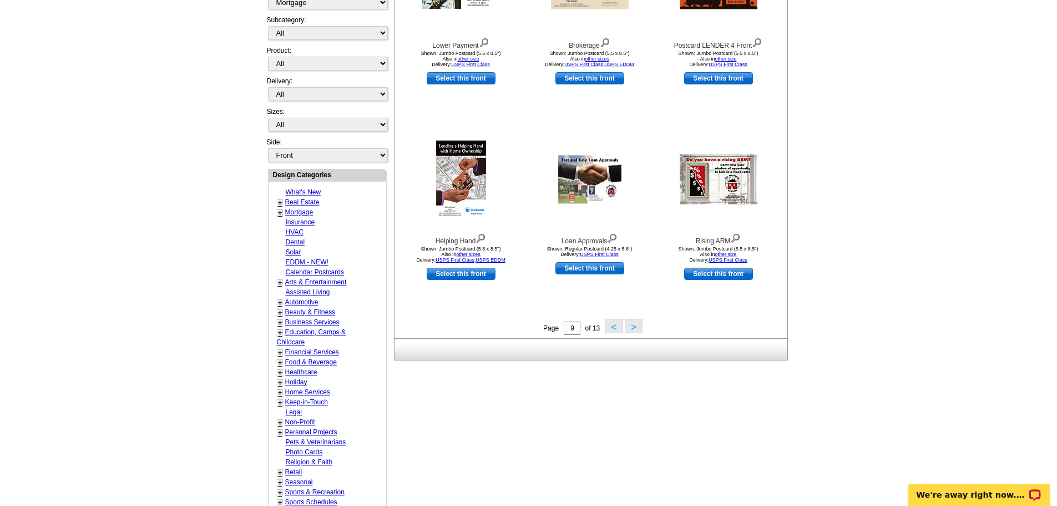
scroll to position [331, 0]
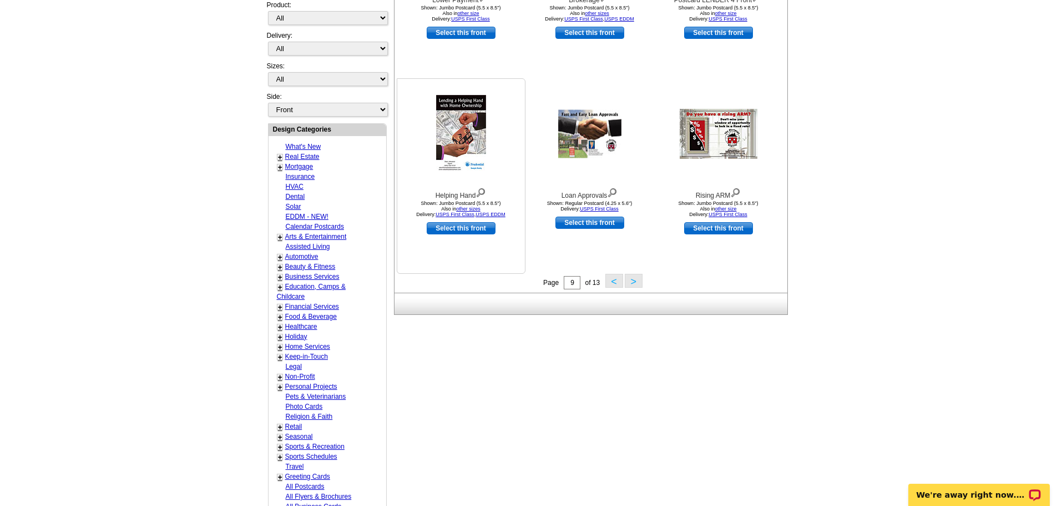
click at [471, 133] on img at bounding box center [461, 134] width 50 height 78
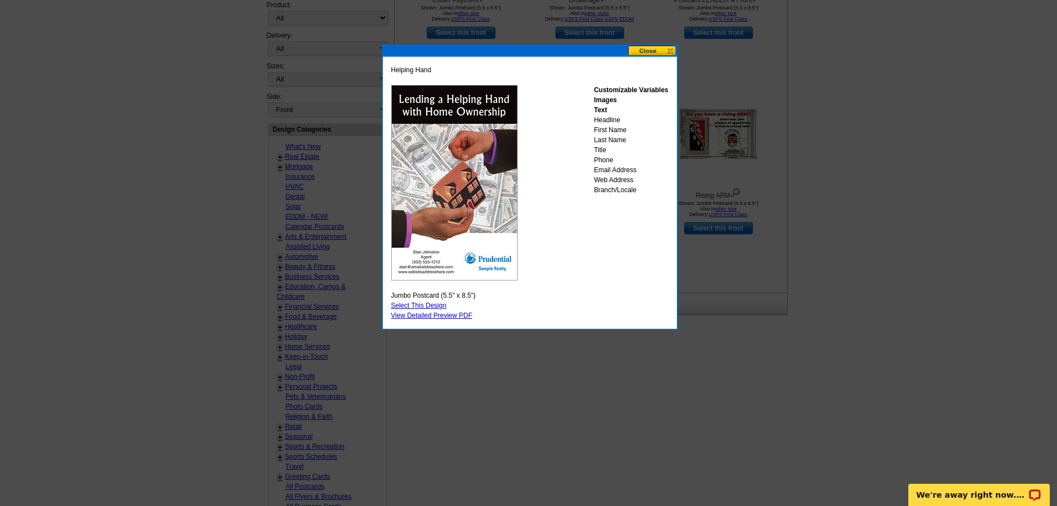
click at [648, 46] on button at bounding box center [652, 51] width 49 height 11
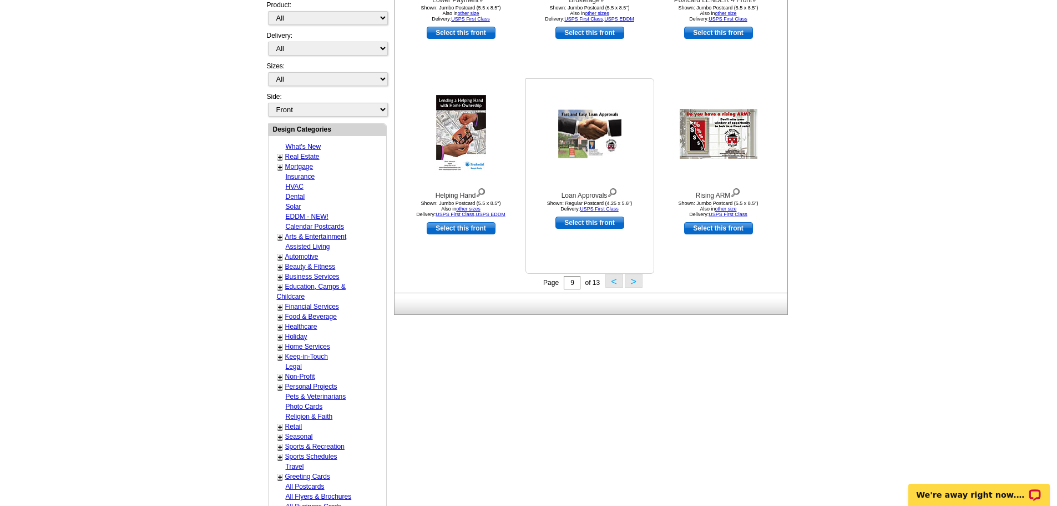
click at [585, 142] on img at bounding box center [589, 134] width 63 height 48
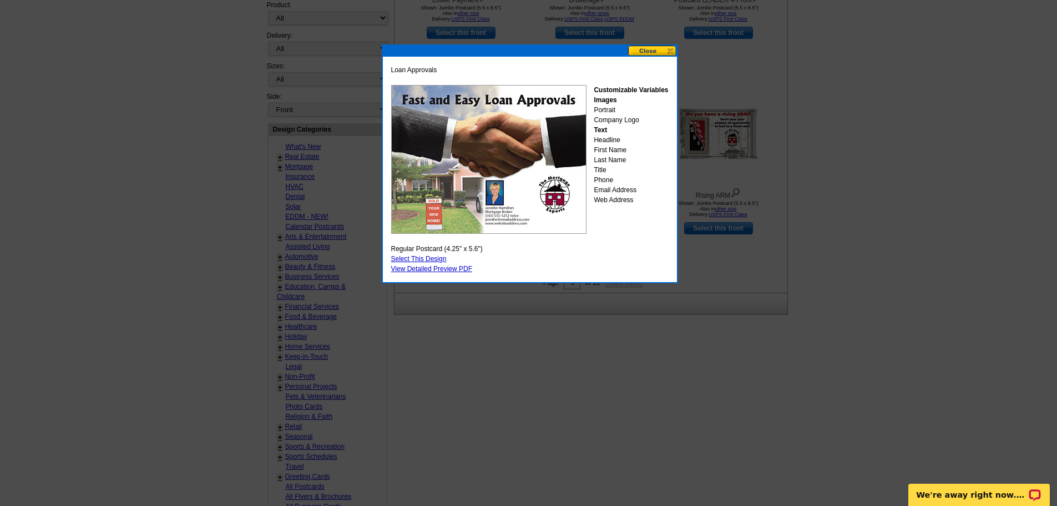
click at [945, 203] on div at bounding box center [528, 87] width 1057 height 836
click at [658, 49] on button at bounding box center [652, 51] width 49 height 11
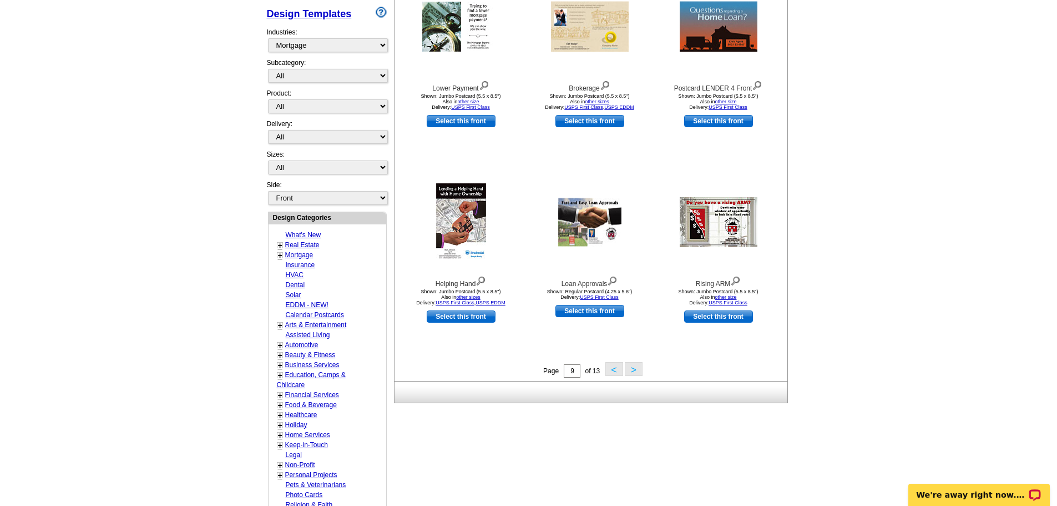
scroll to position [275, 0]
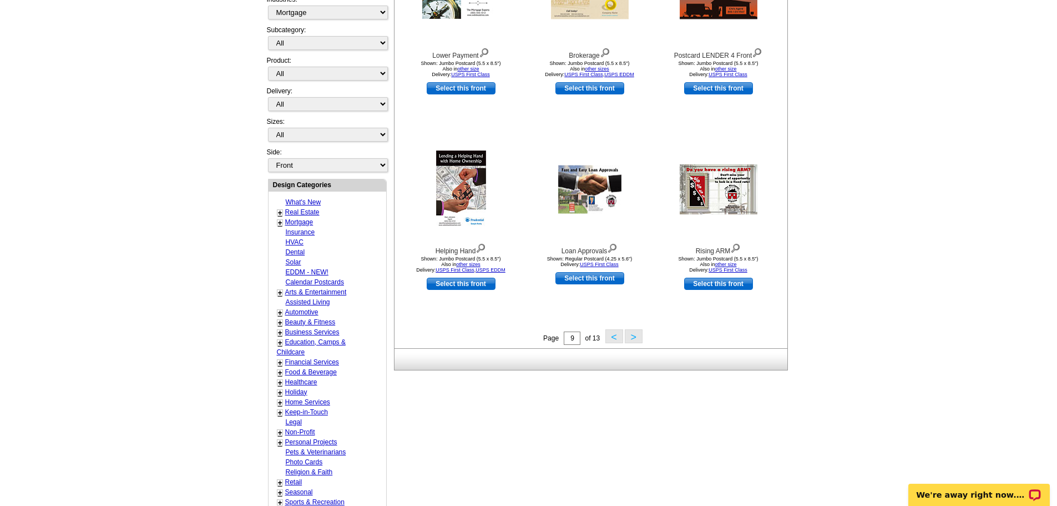
click at [628, 337] on button ">" at bounding box center [634, 336] width 18 height 14
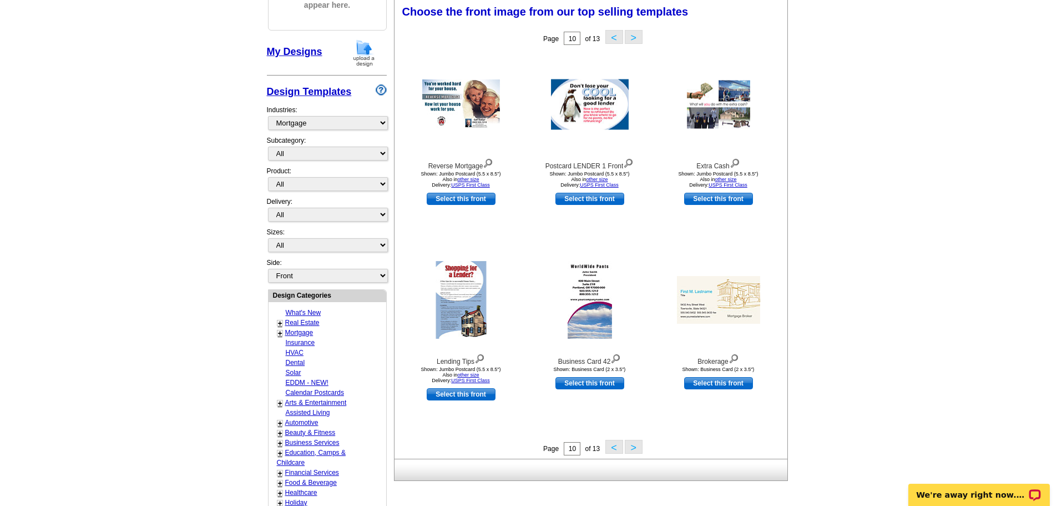
scroll to position [164, 0]
click at [283, 335] on div "+ Mortgage - Distressed Homeowners - Lending - Refinance - Seminars" at bounding box center [317, 333] width 86 height 10
click at [281, 334] on link "+" at bounding box center [280, 333] width 4 height 9
click at [634, 448] on button ">" at bounding box center [634, 447] width 18 height 14
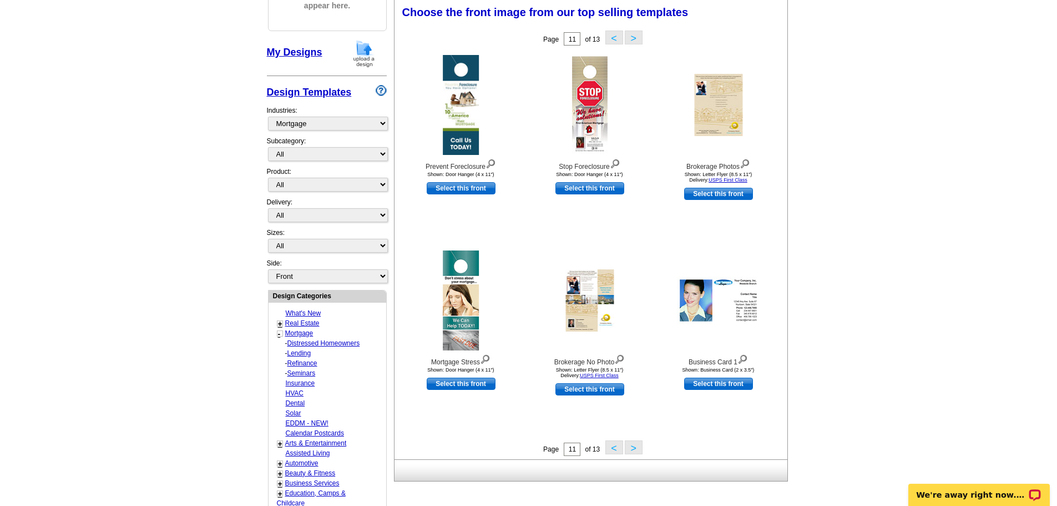
click at [637, 452] on button ">" at bounding box center [634, 447] width 18 height 14
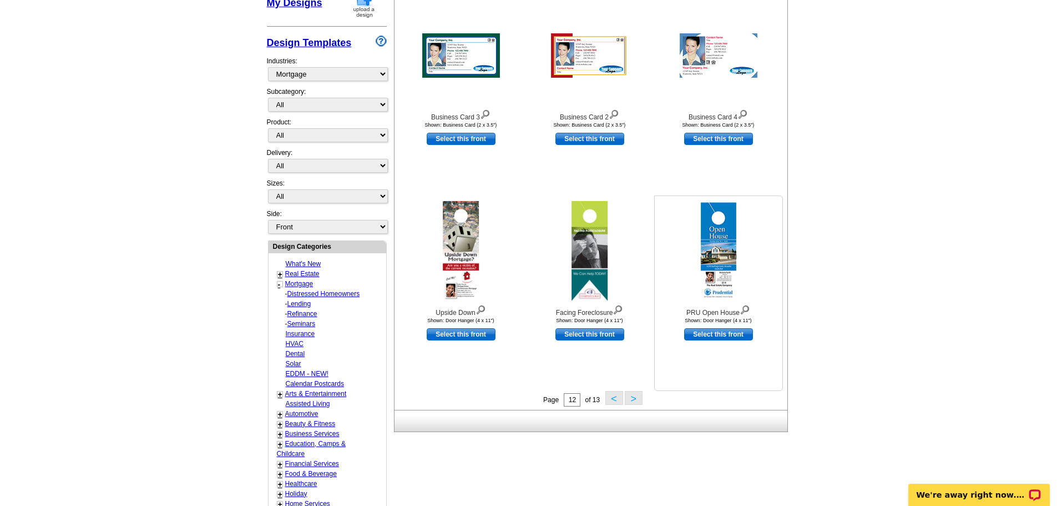
scroll to position [220, 0]
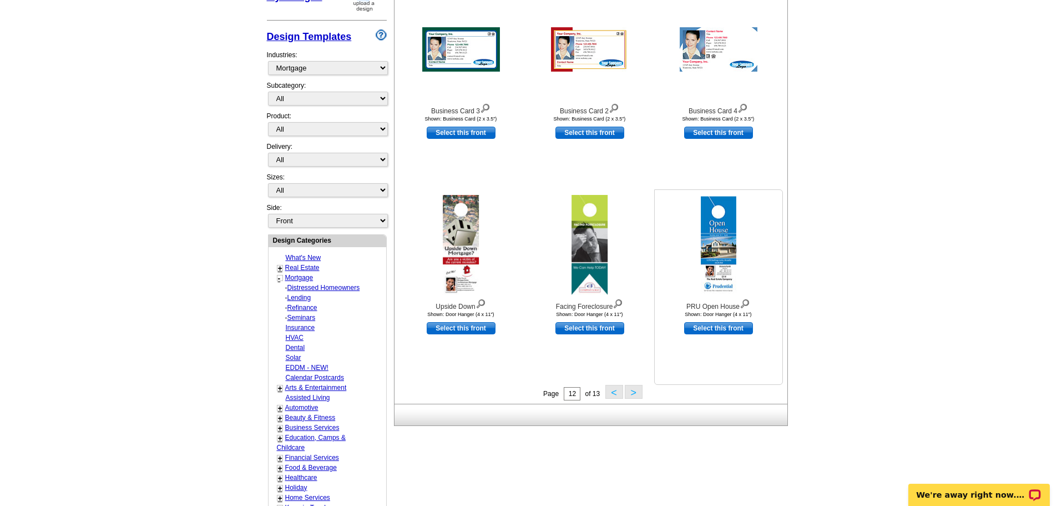
click at [712, 240] on img at bounding box center [719, 244] width 36 height 97
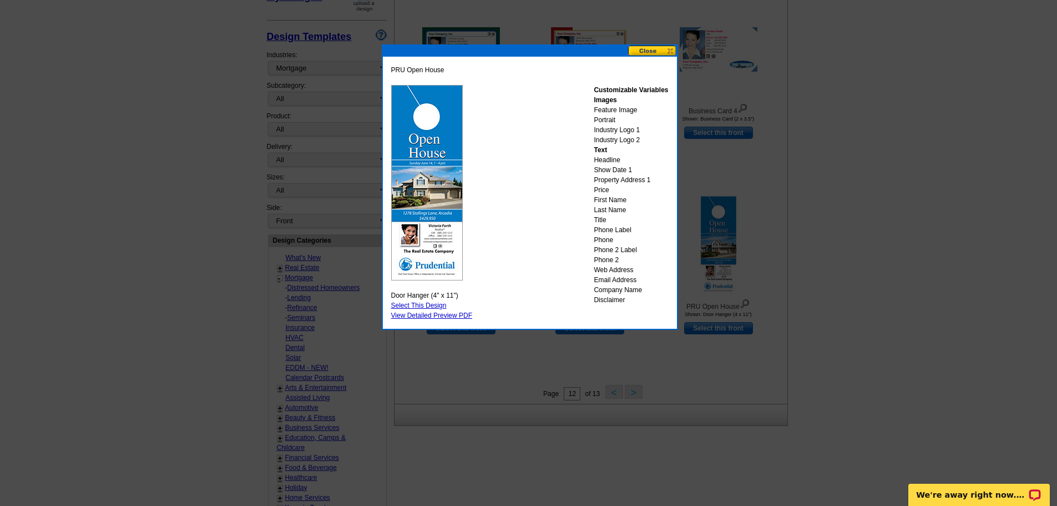
click at [668, 54] on button at bounding box center [652, 51] width 49 height 11
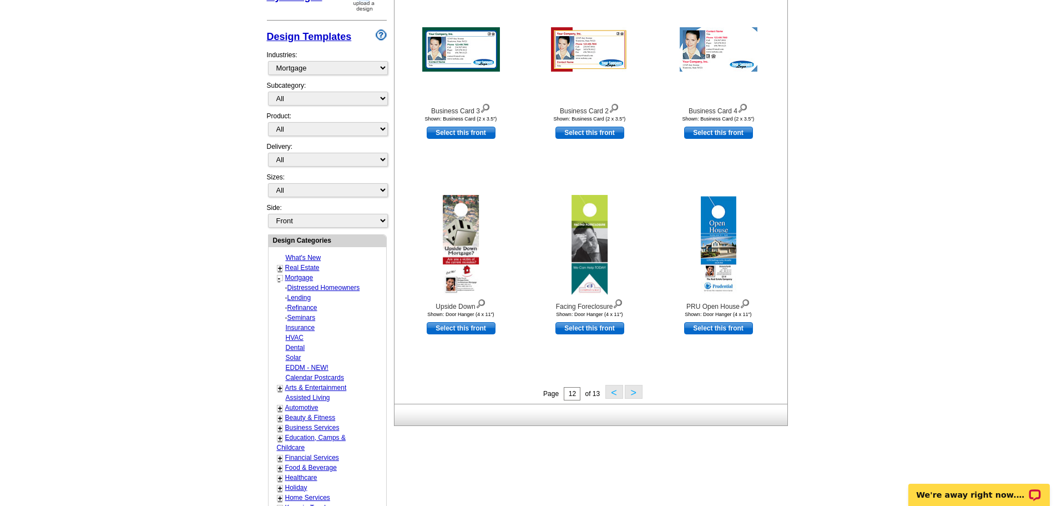
click at [641, 392] on button ">" at bounding box center [634, 392] width 18 height 14
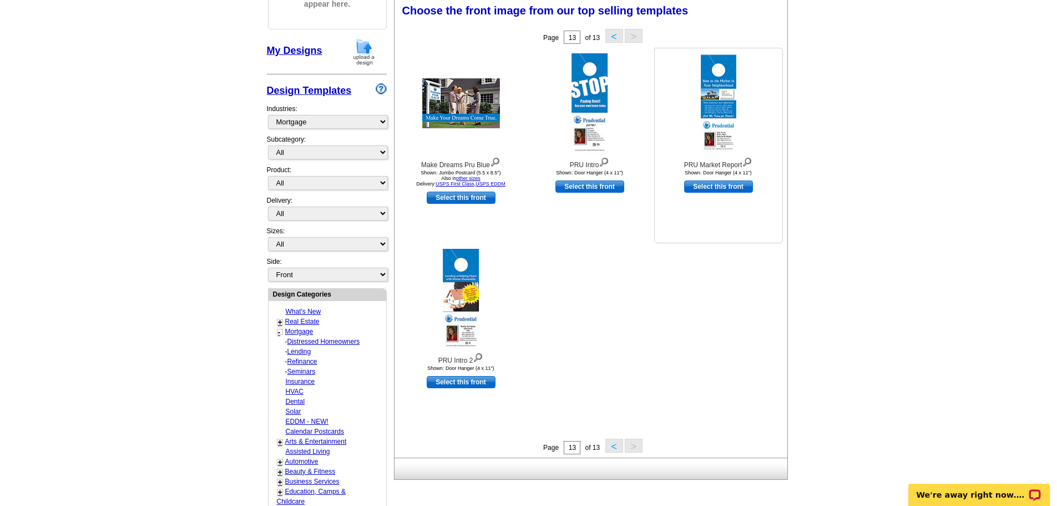
scroll to position [164, 0]
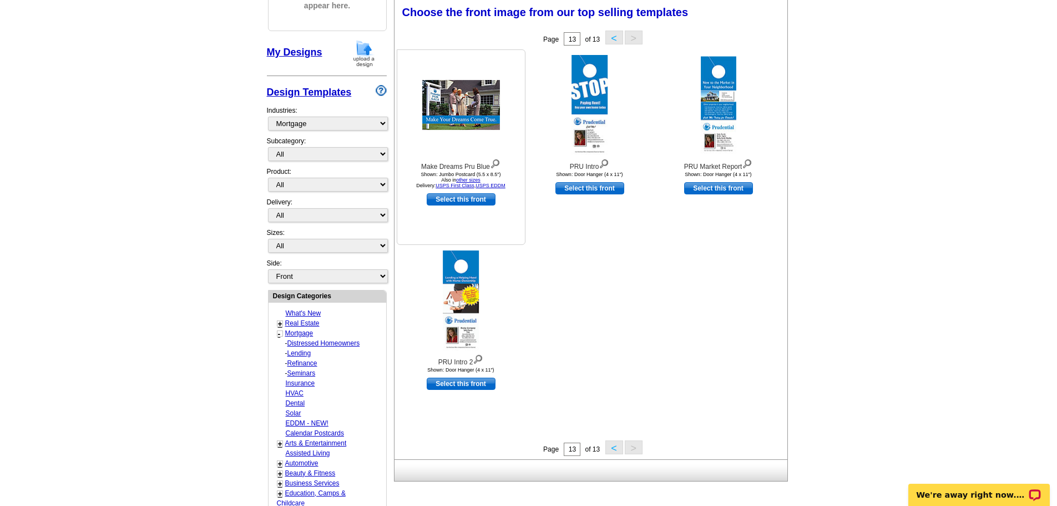
click at [476, 102] on img at bounding box center [461, 105] width 78 height 50
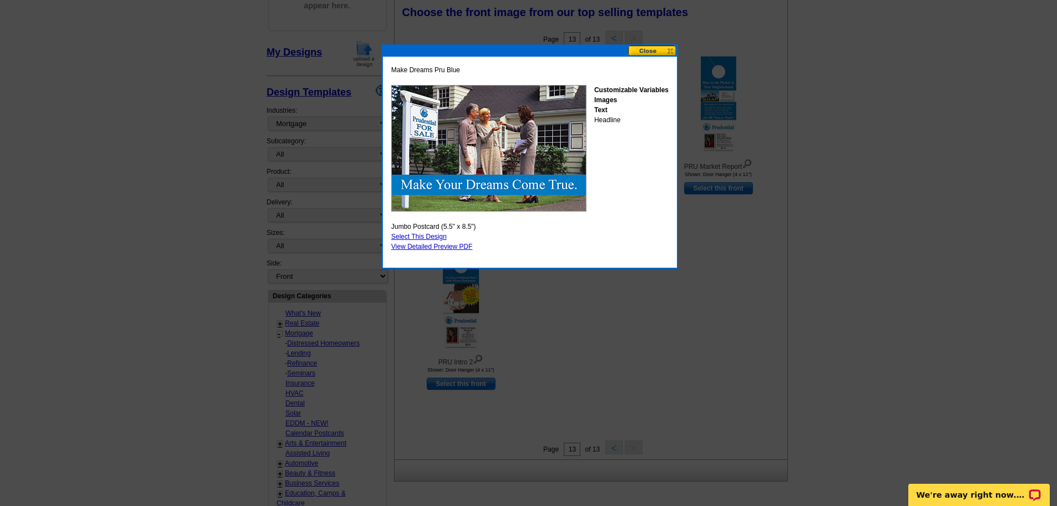
click at [654, 50] on button at bounding box center [652, 51] width 49 height 11
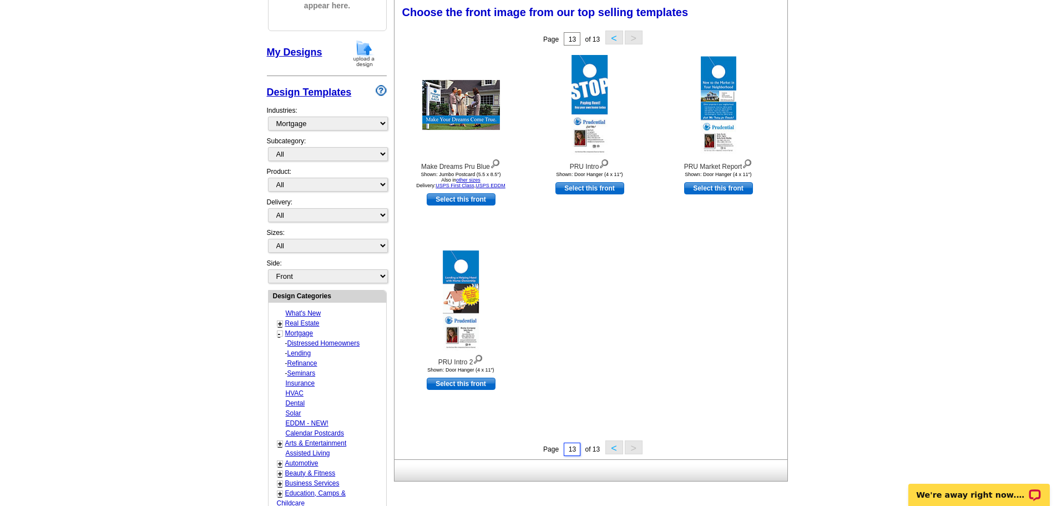
drag, startPoint x: 574, startPoint y: 449, endPoint x: 567, endPoint y: 450, distance: 7.3
click at [567, 450] on input "13" at bounding box center [572, 448] width 17 height 13
type input "1"
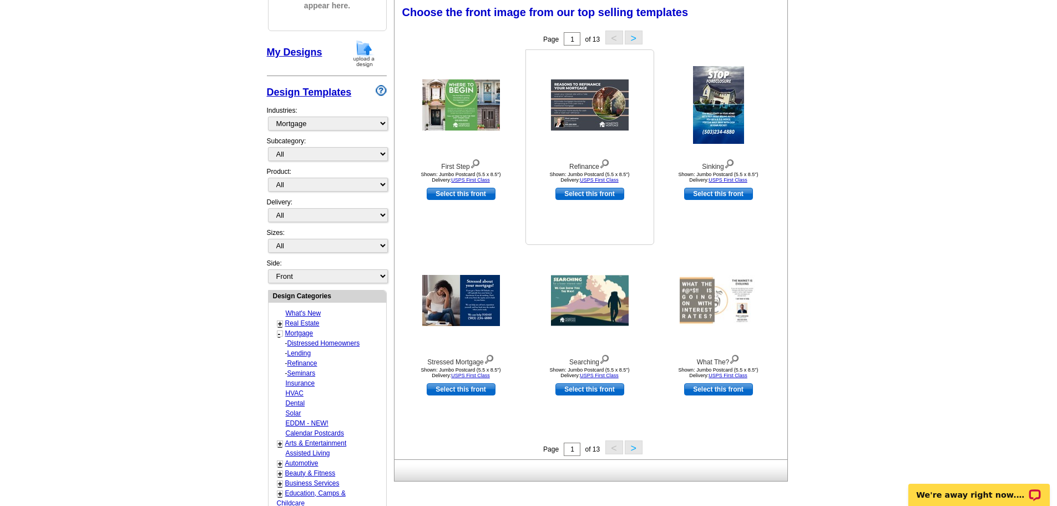
click at [585, 117] on img at bounding box center [590, 104] width 78 height 51
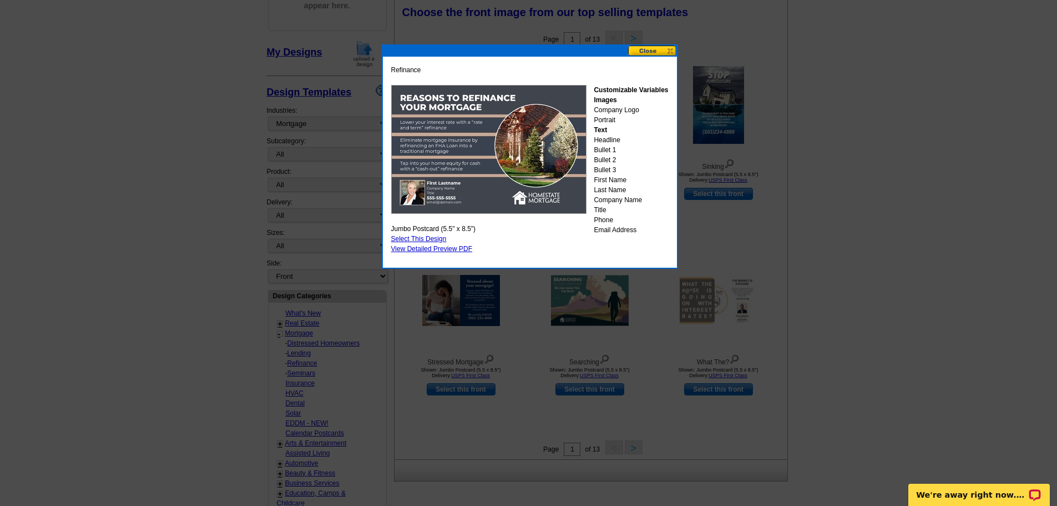
click at [643, 48] on button at bounding box center [652, 51] width 49 height 11
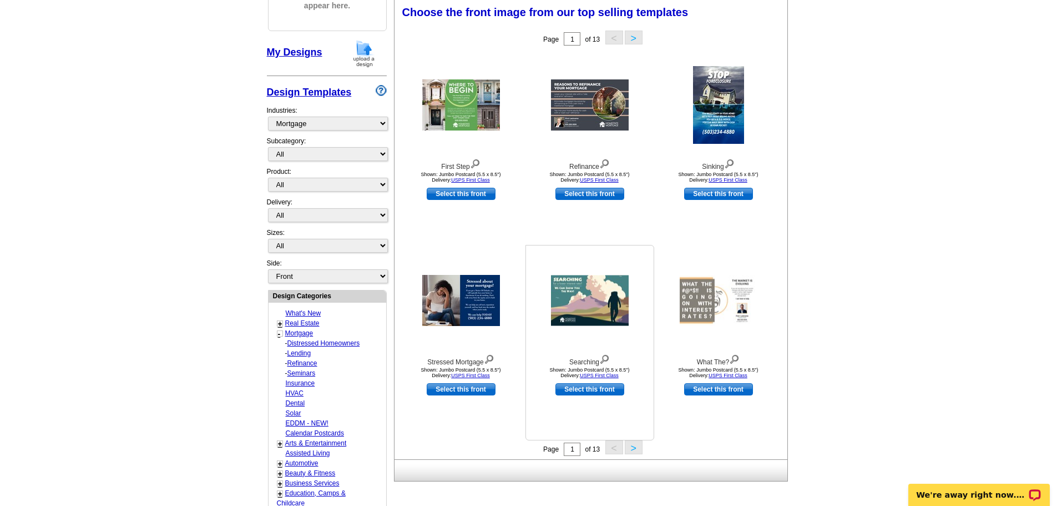
click at [571, 305] on img at bounding box center [590, 300] width 78 height 51
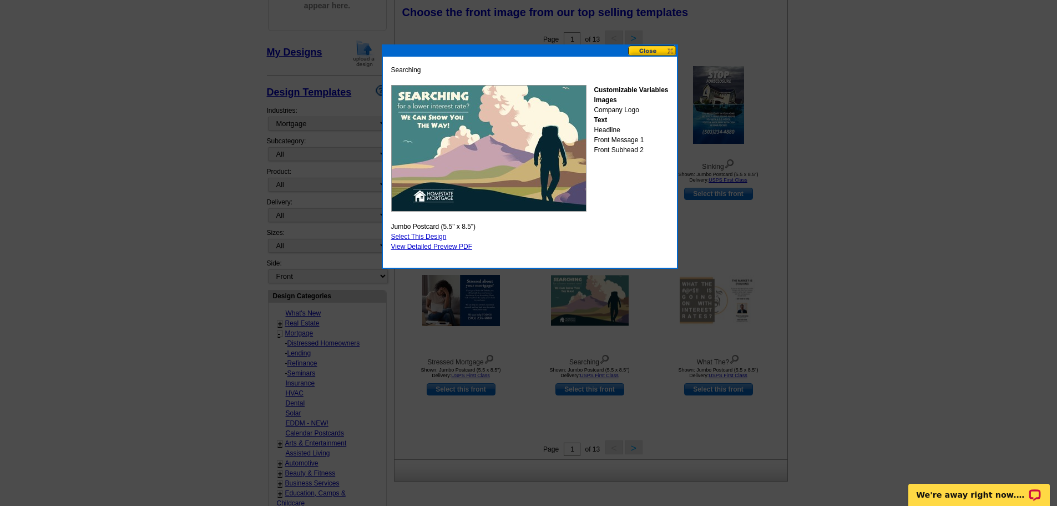
click at [637, 52] on button at bounding box center [652, 51] width 49 height 11
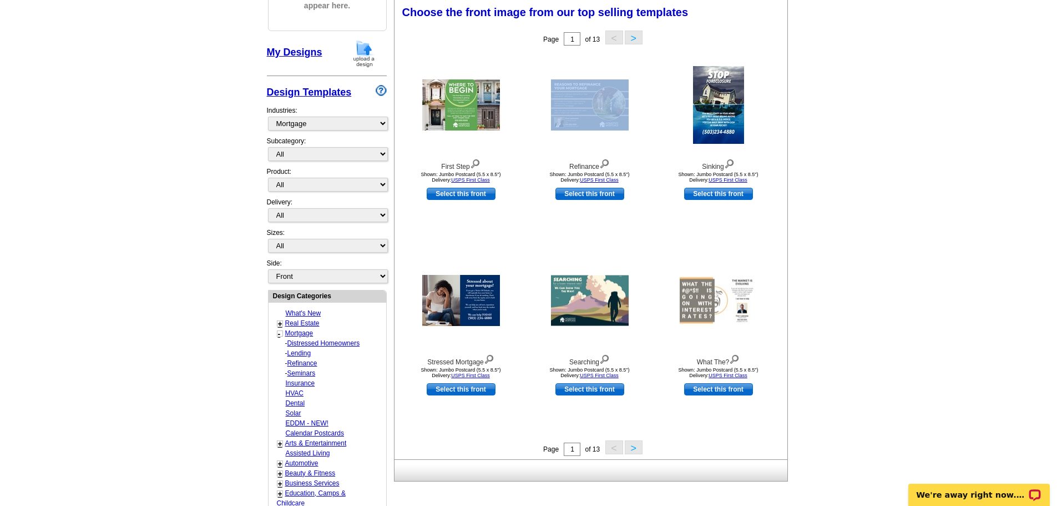
click at [637, 52] on div "Refinance Shown: Jumbo Postcard (5.5 x 8.5") Delivery: USPS First Class Select …" at bounding box center [590, 146] width 129 height 195
click at [916, 125] on main "Need Help? call 800-260-5887, chat with support, or have our designers make som…" at bounding box center [528, 342] width 1057 height 865
click at [441, 101] on img at bounding box center [461, 104] width 78 height 51
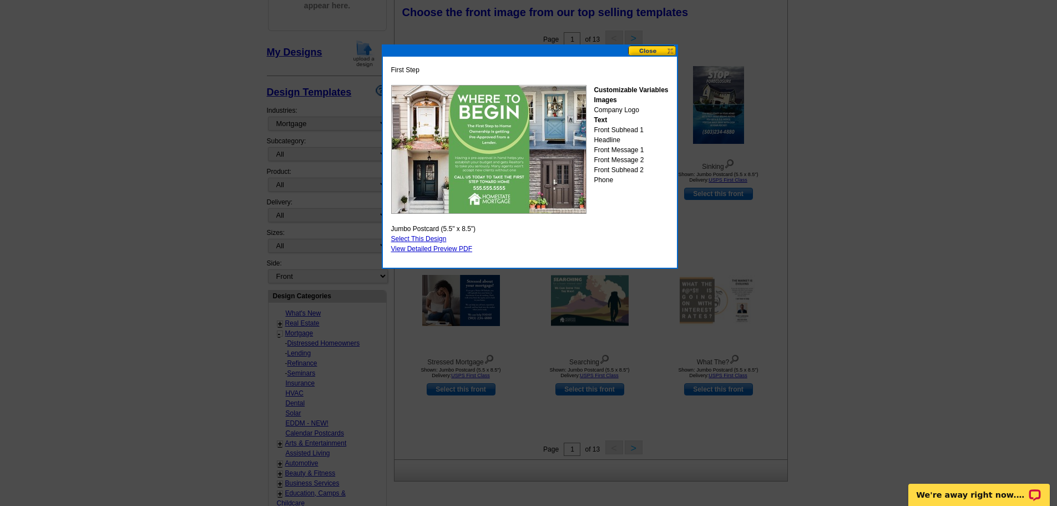
click at [519, 177] on img at bounding box center [488, 149] width 195 height 129
